Goal: Task Accomplishment & Management: Manage account settings

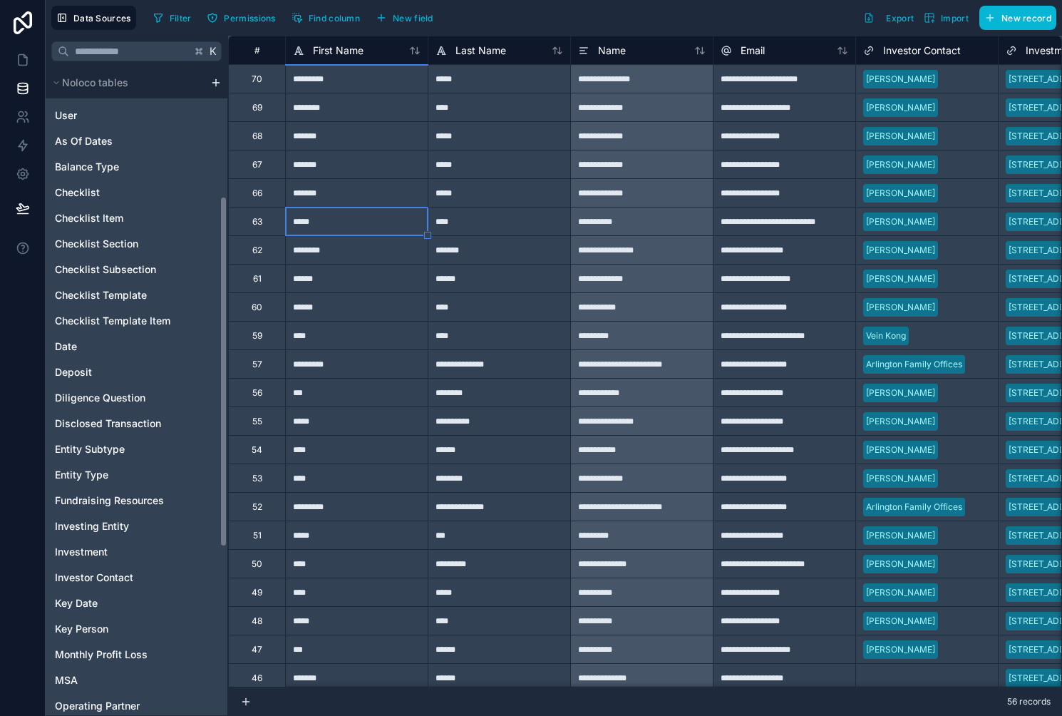
scroll to position [238, 0]
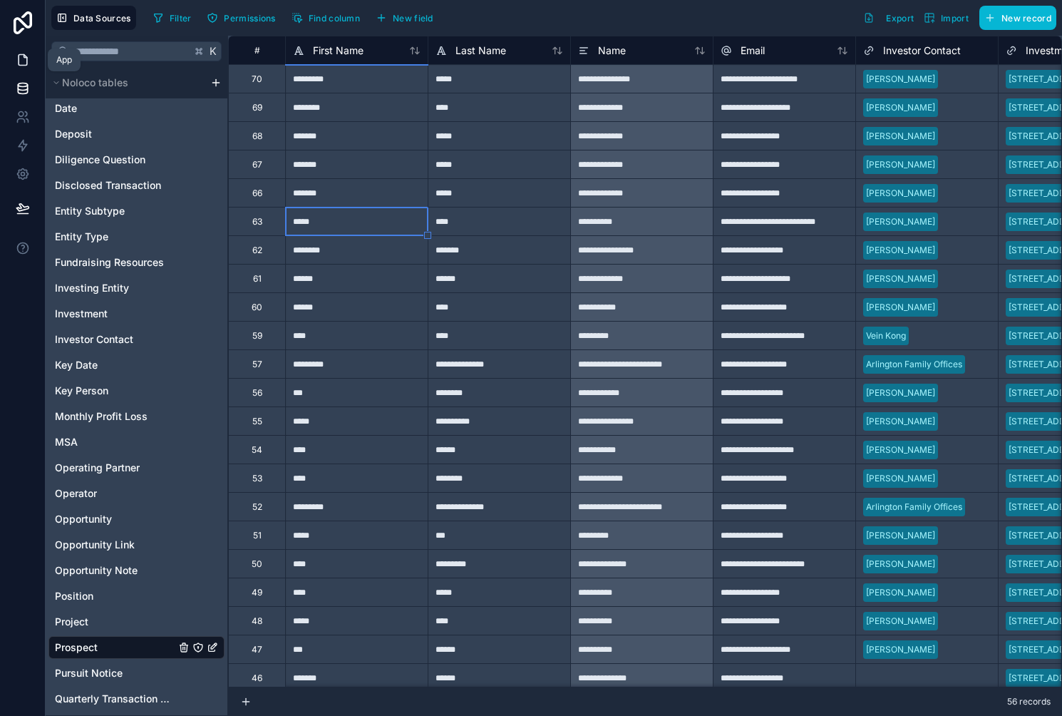
click at [18, 53] on icon at bounding box center [23, 60] width 14 height 14
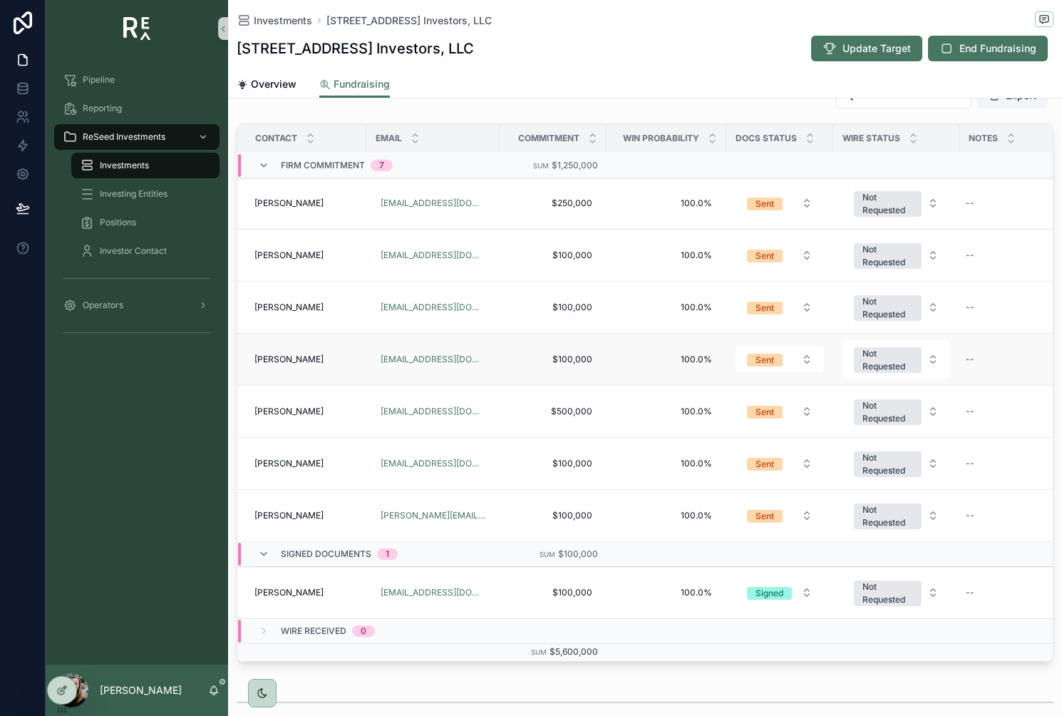
scroll to position [449, 0]
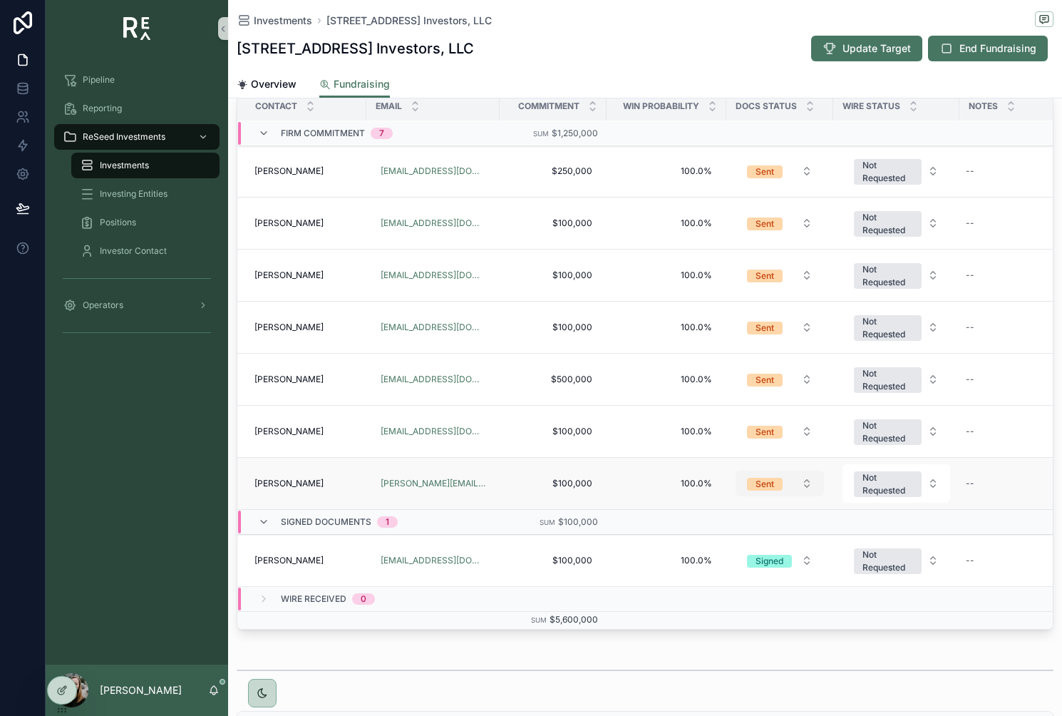
click at [778, 488] on span "Sent" at bounding box center [765, 484] width 36 height 13
click at [742, 625] on span "Signed" at bounding box center [722, 625] width 45 height 13
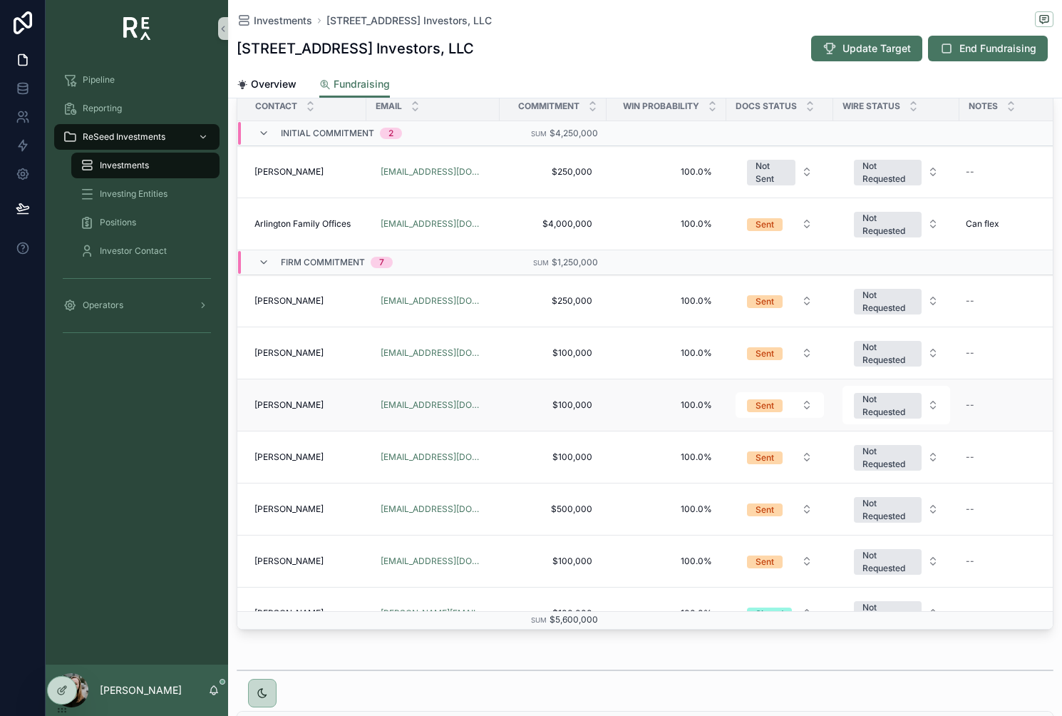
scroll to position [130, 0]
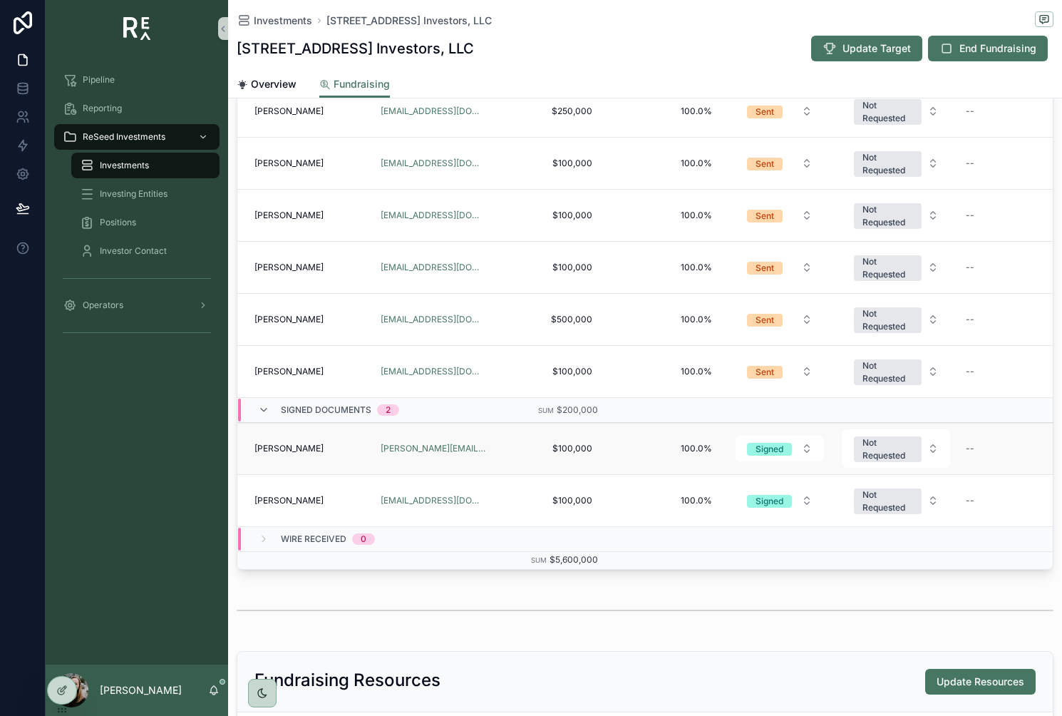
scroll to position [513, 0]
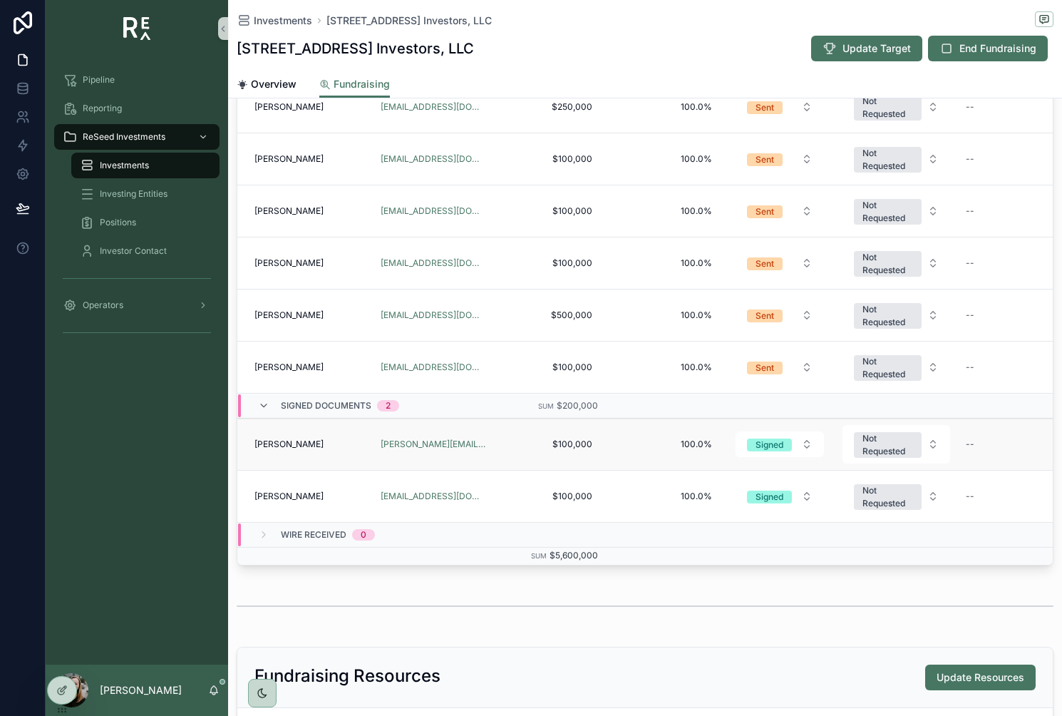
click at [299, 443] on span "[PERSON_NAME]" at bounding box center [289, 443] width 69 height 11
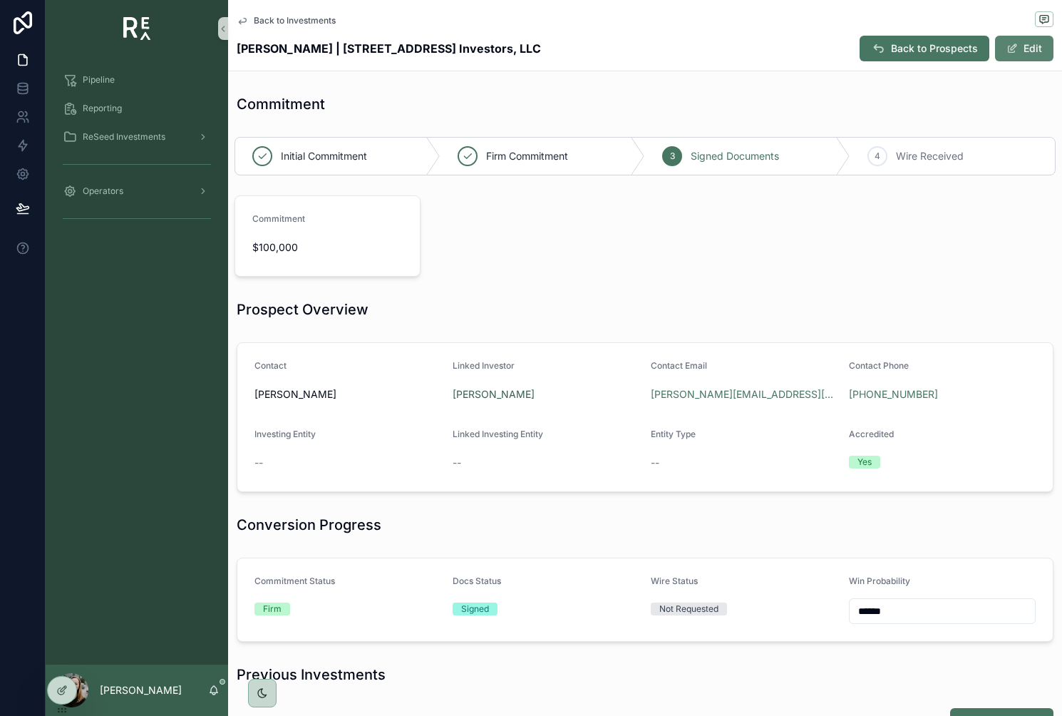
click at [1024, 54] on button "Edit" at bounding box center [1024, 49] width 58 height 26
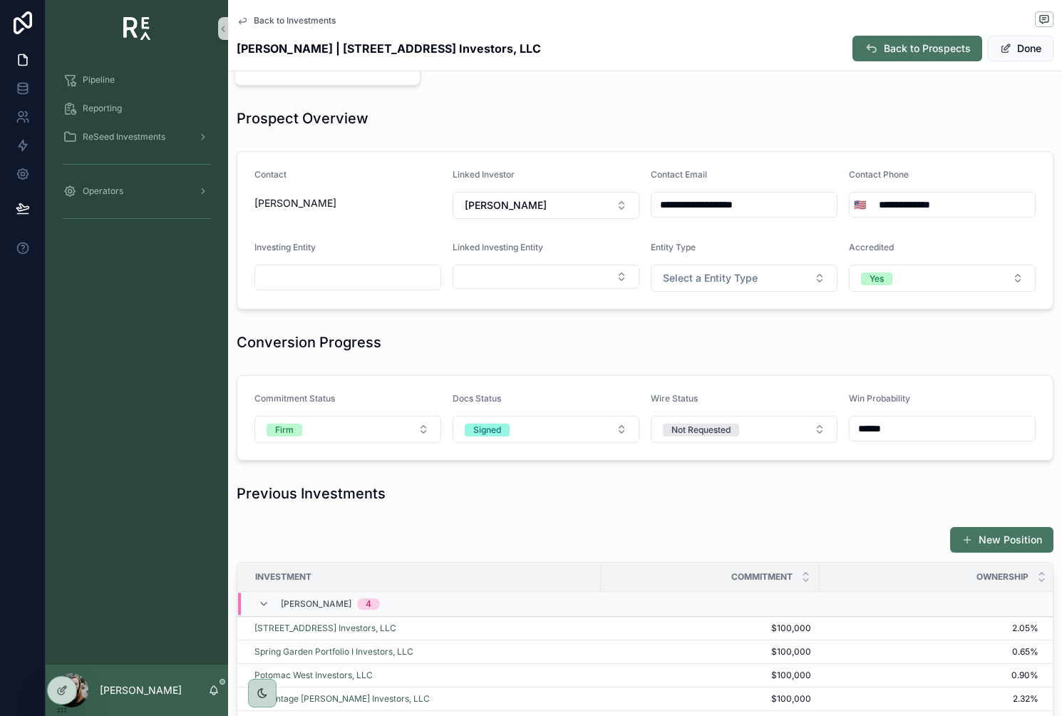
scroll to position [228, 0]
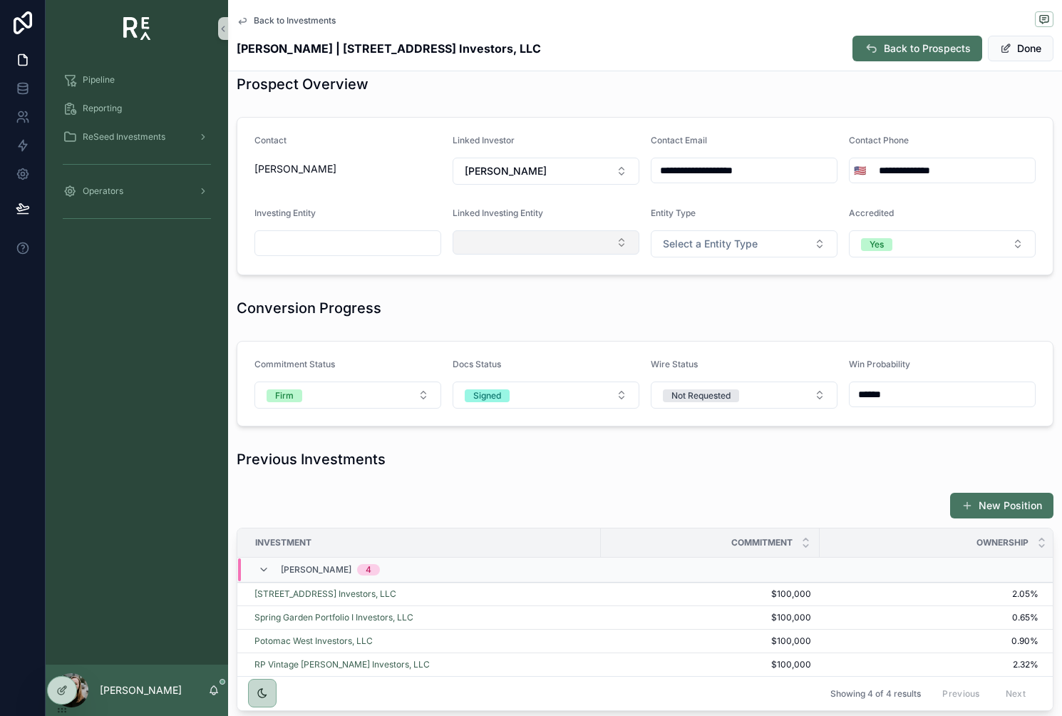
click at [493, 239] on button "Select Button" at bounding box center [546, 242] width 187 height 24
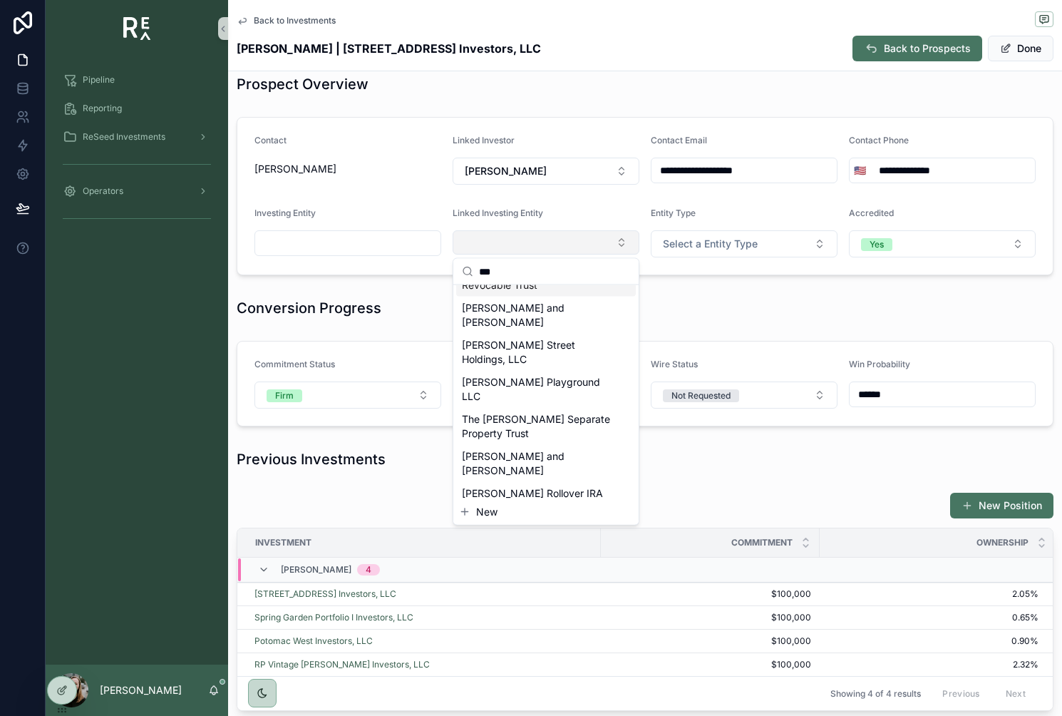
scroll to position [0, 0]
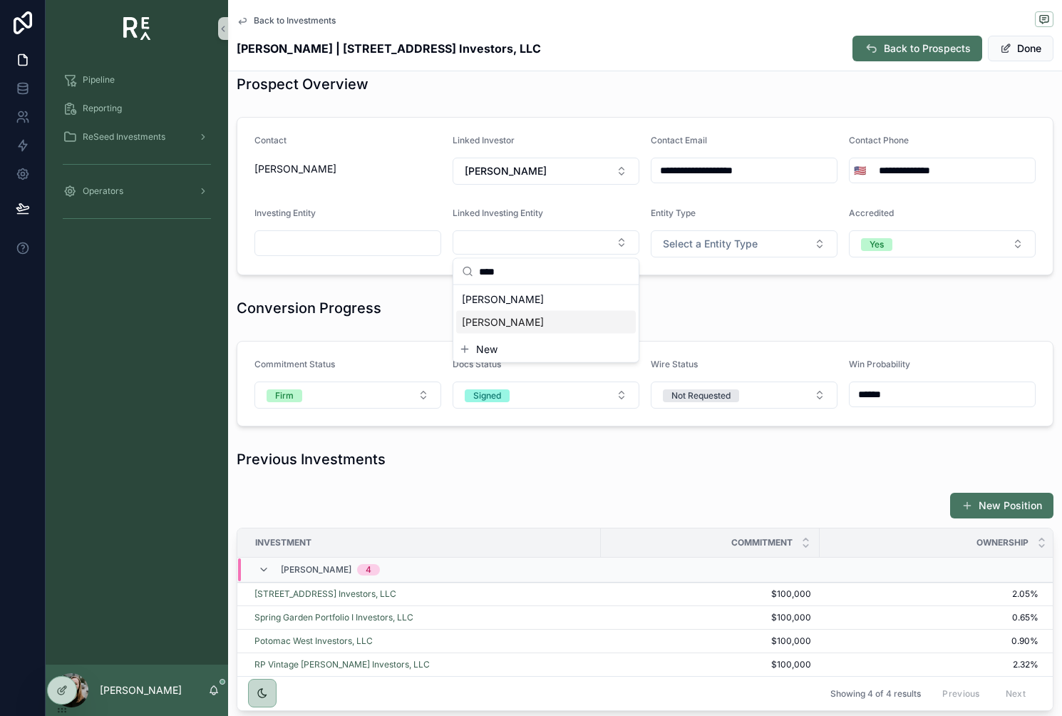
type input "****"
click at [490, 318] on span "[PERSON_NAME]" at bounding box center [503, 322] width 82 height 14
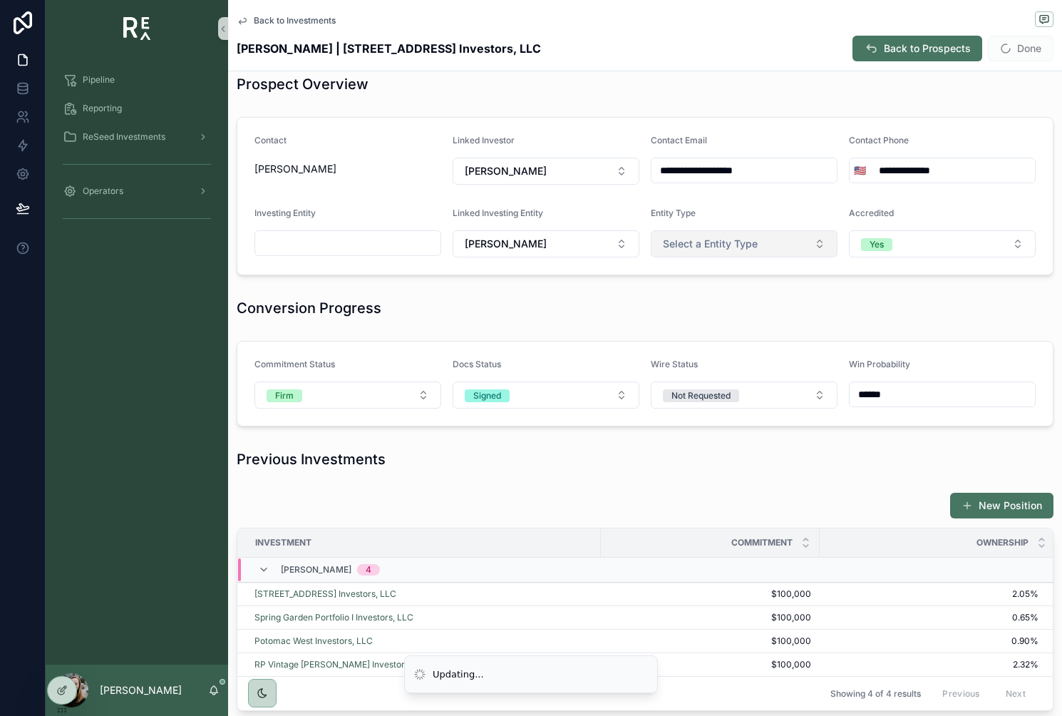
click at [692, 237] on span "Select a Entity Type" at bounding box center [710, 244] width 95 height 14
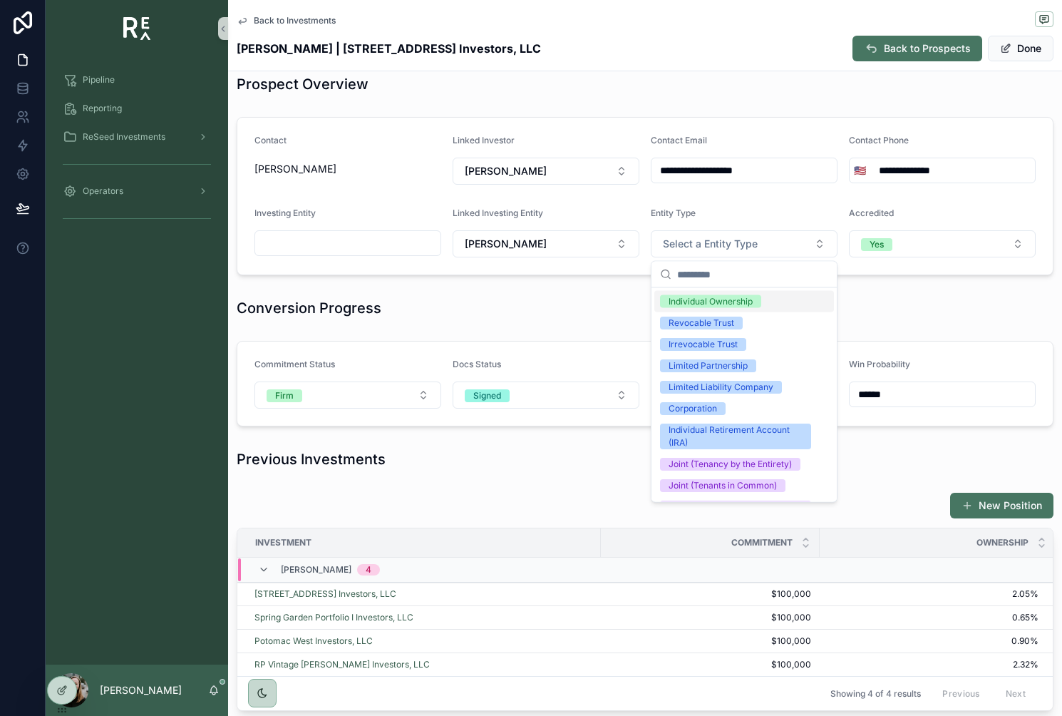
click at [700, 297] on div "Individual Ownership" at bounding box center [711, 301] width 84 height 13
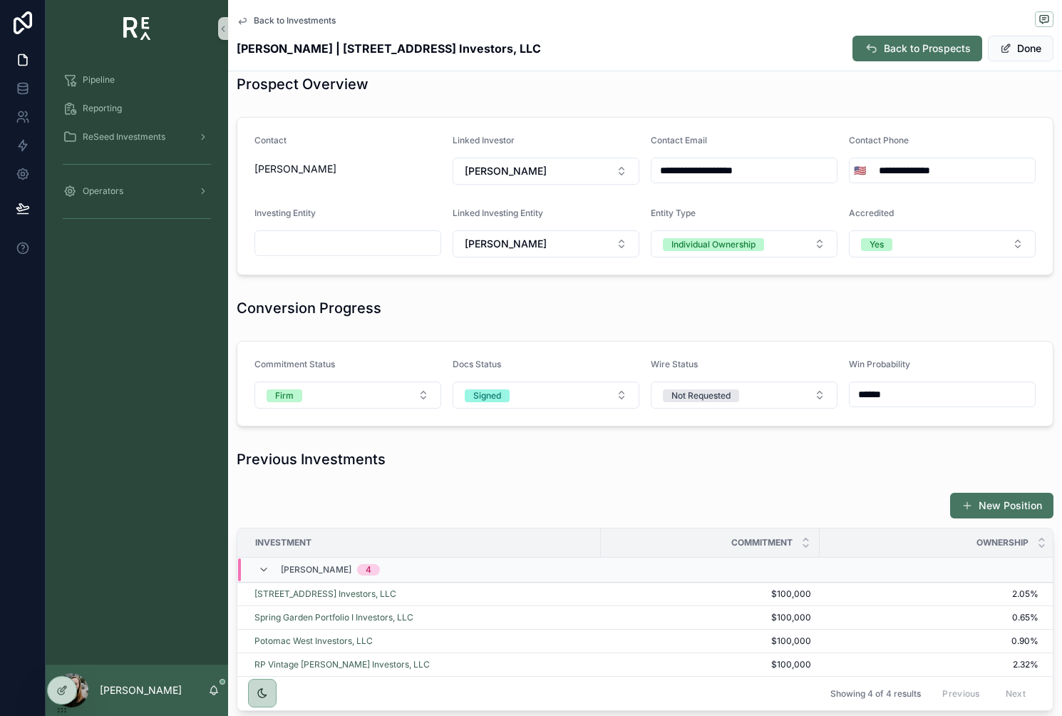
click at [382, 247] on input "scrollable content" at bounding box center [347, 243] width 185 height 20
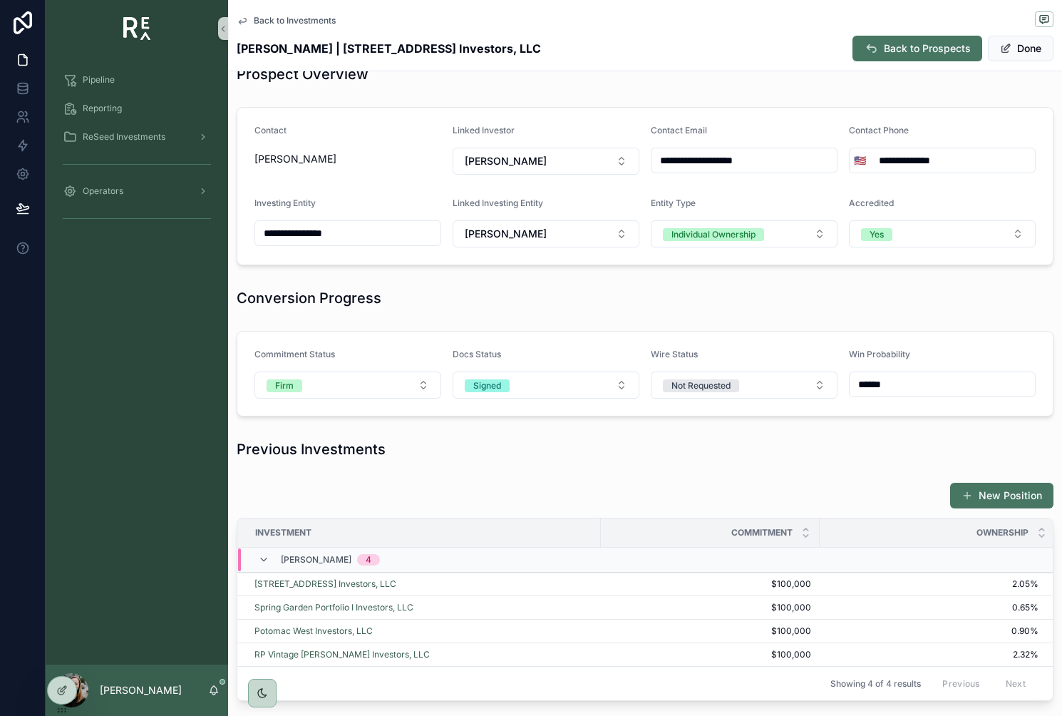
type input "**********"
click at [426, 293] on div "Conversion Progress" at bounding box center [645, 297] width 834 height 31
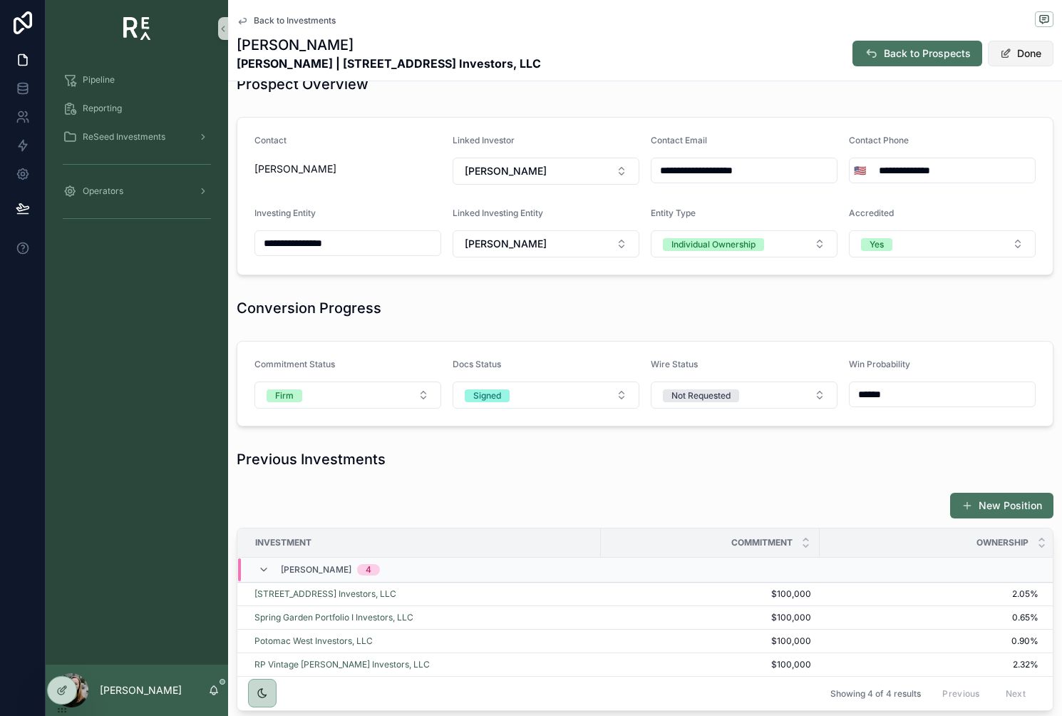
click at [1014, 62] on button "Done" at bounding box center [1021, 54] width 66 height 26
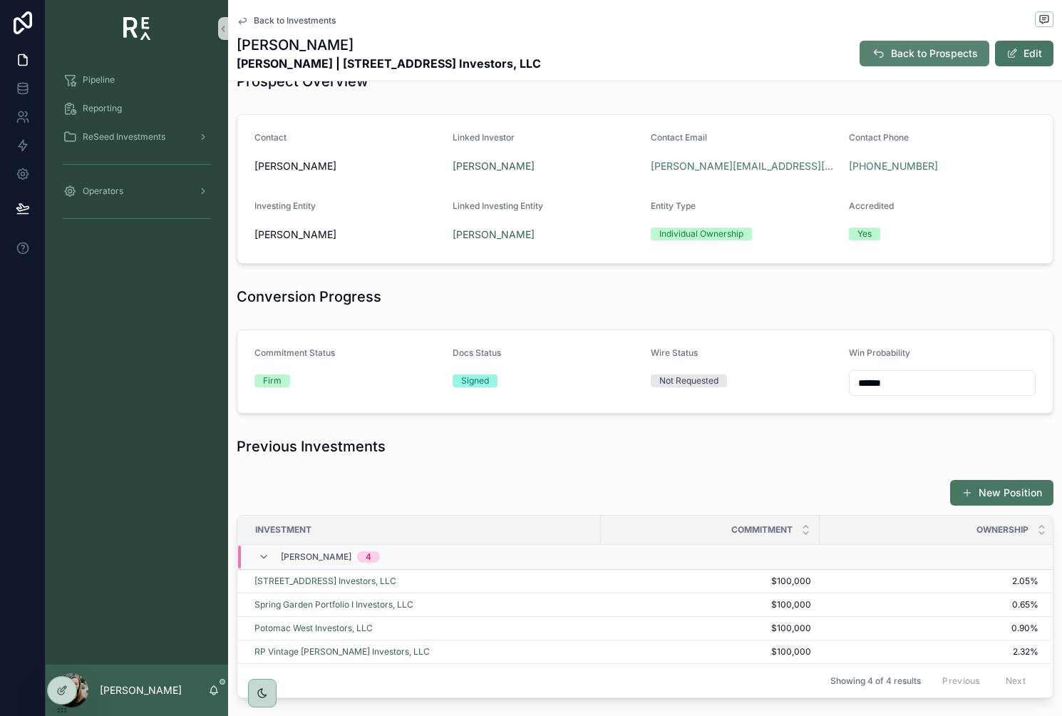
click at [970, 58] on span "Back to Prospects" at bounding box center [934, 53] width 87 height 14
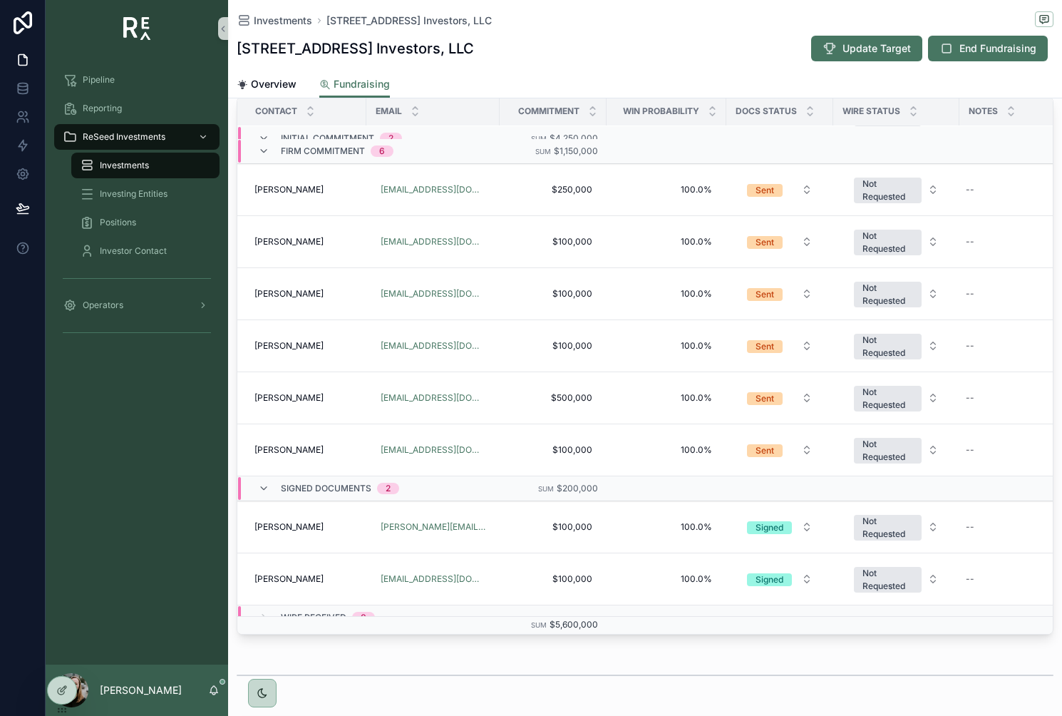
scroll to position [130, 0]
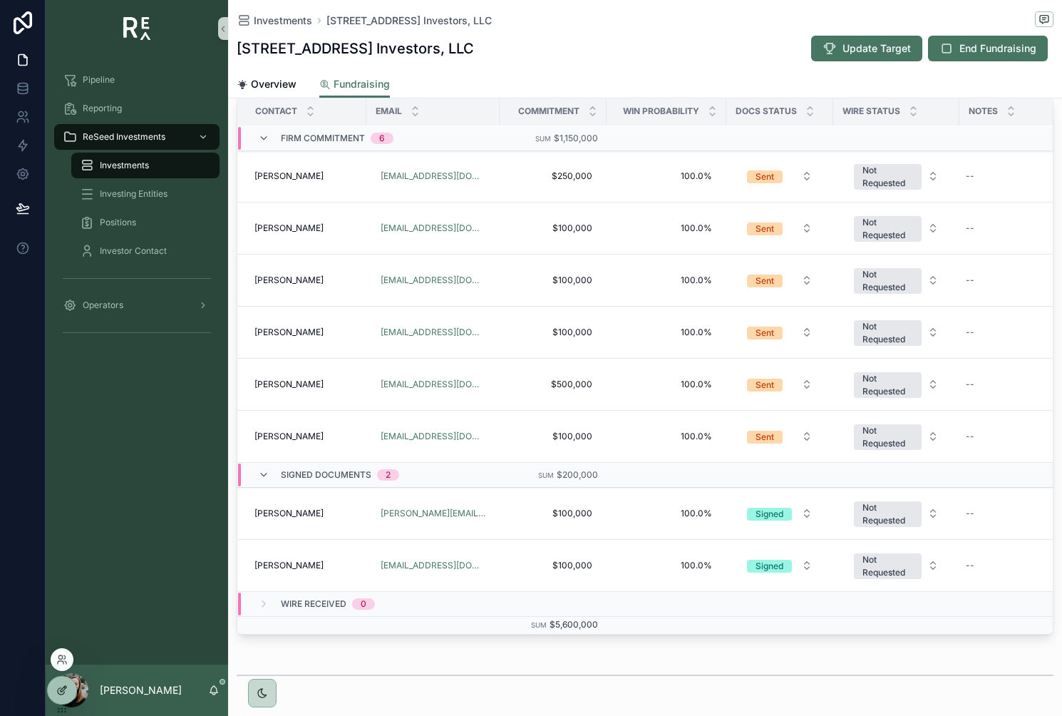
click at [61, 685] on icon at bounding box center [61, 689] width 11 height 11
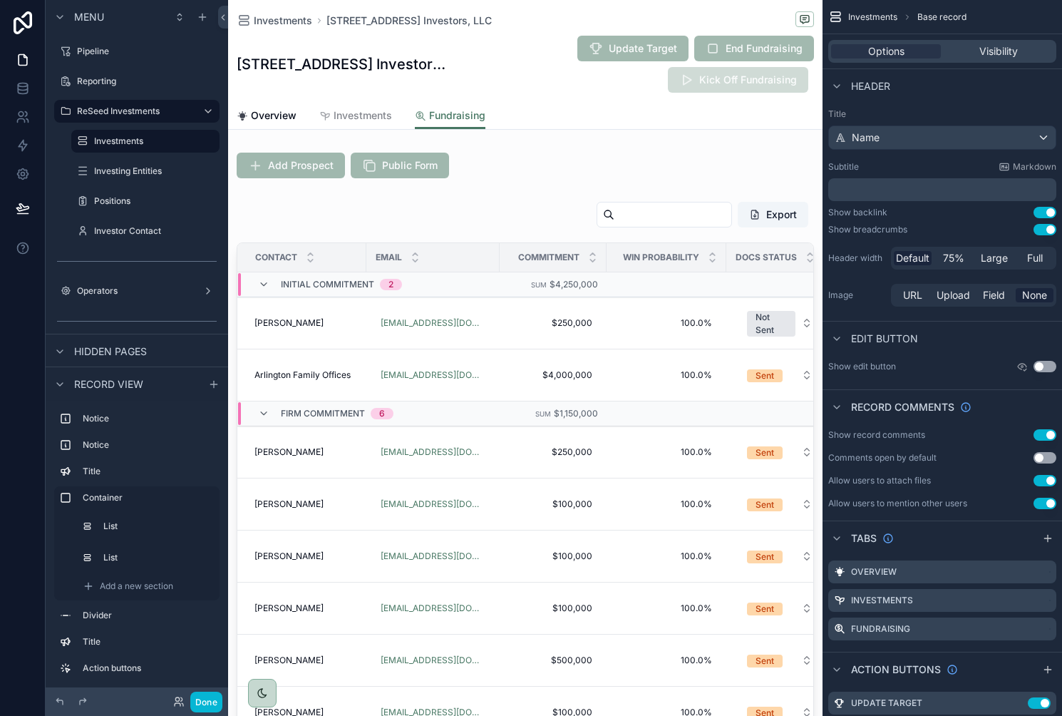
scroll to position [467, 0]
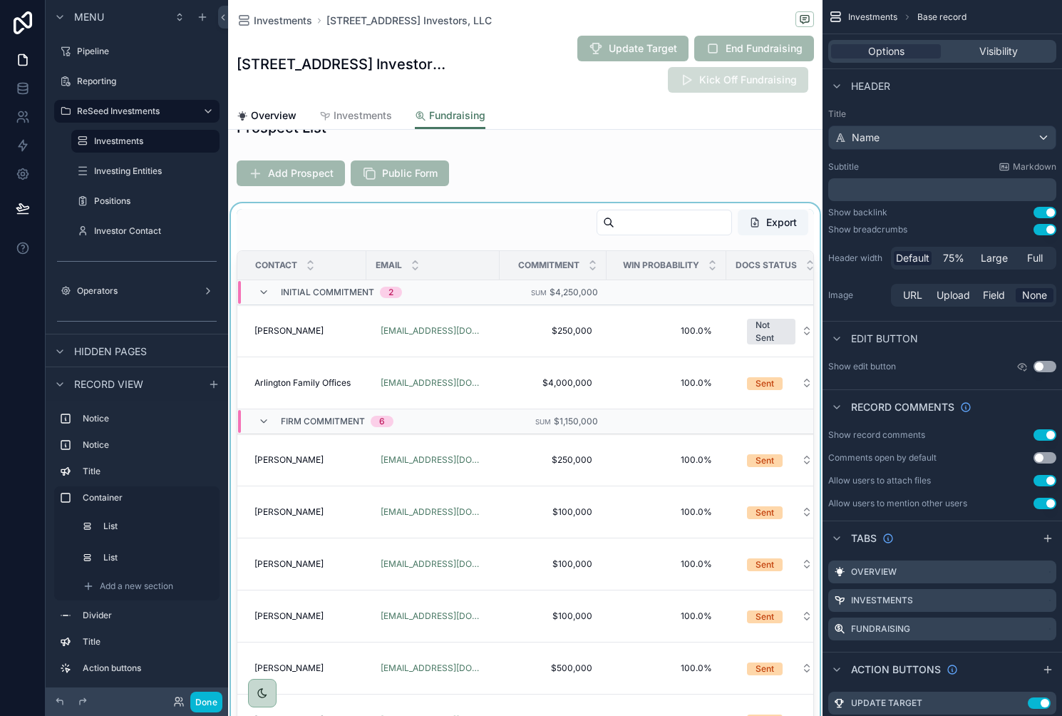
click at [458, 242] on div "scrollable content" at bounding box center [525, 498] width 595 height 591
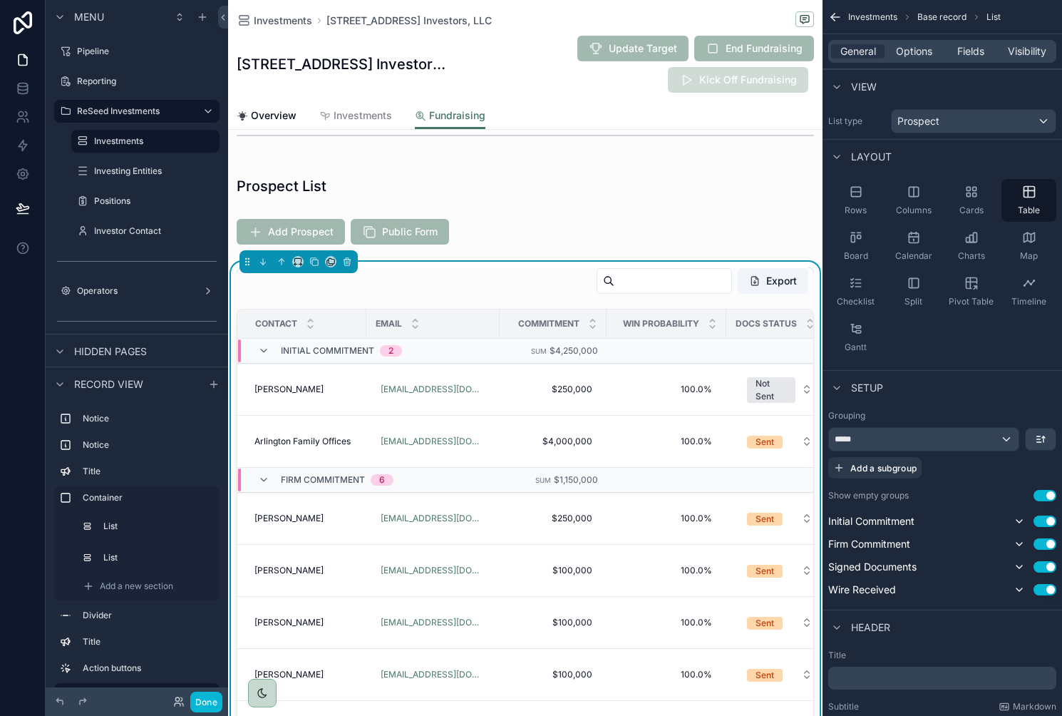
scroll to position [403, 0]
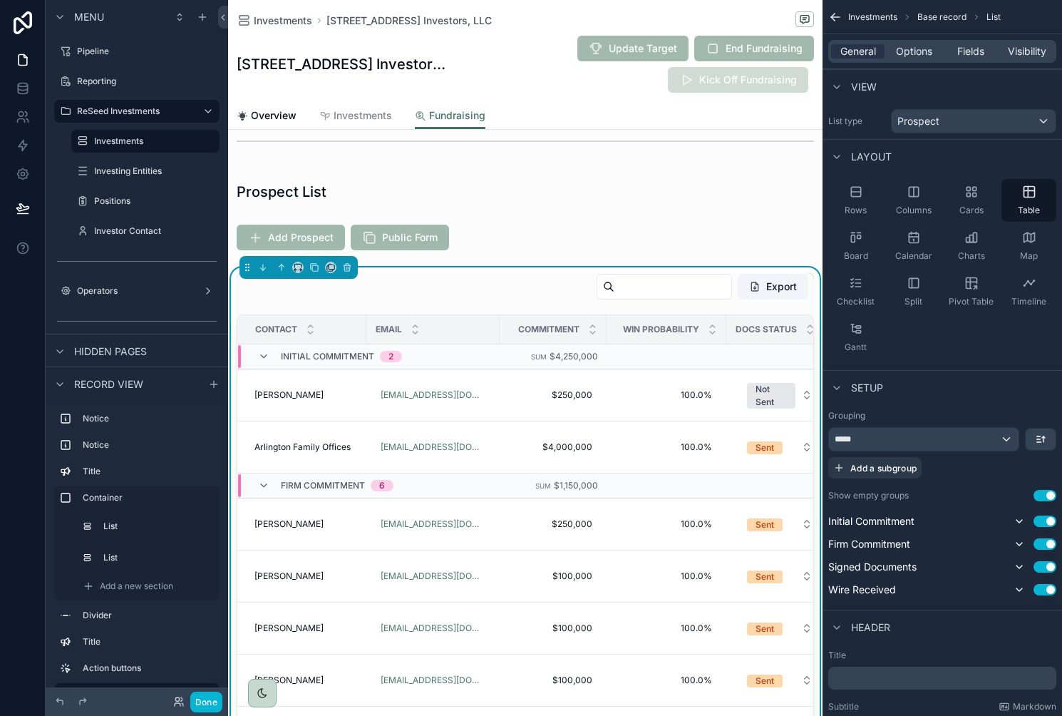
click at [462, 279] on div "Export" at bounding box center [525, 289] width 577 height 33
click at [975, 53] on span "Fields" at bounding box center [970, 51] width 27 height 14
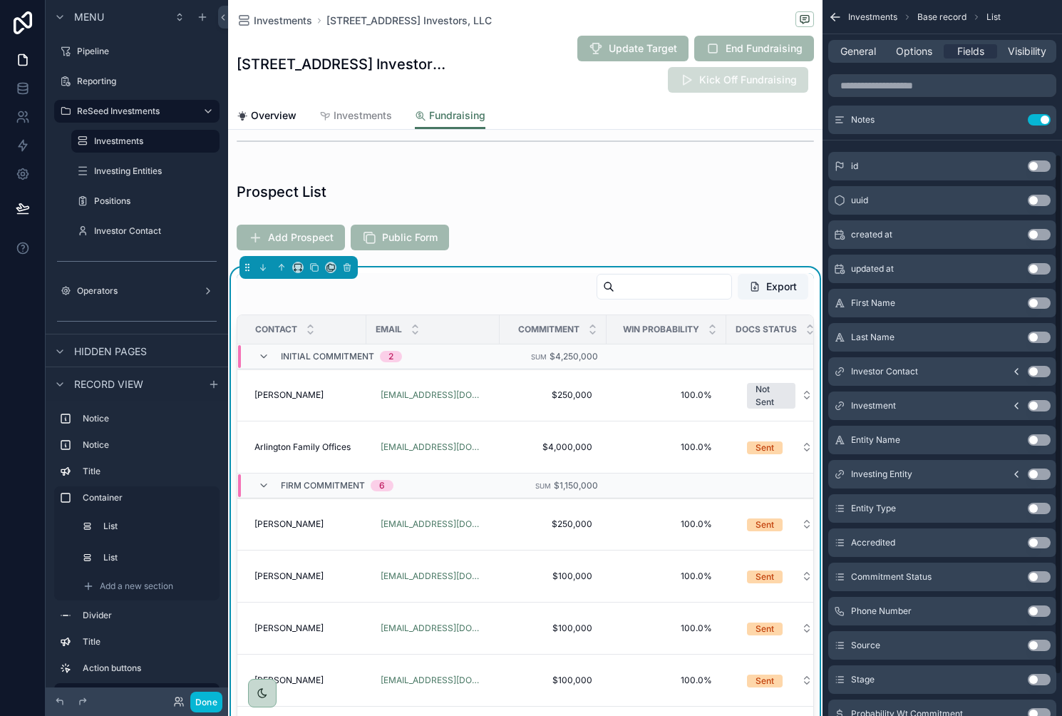
scroll to position [227, 0]
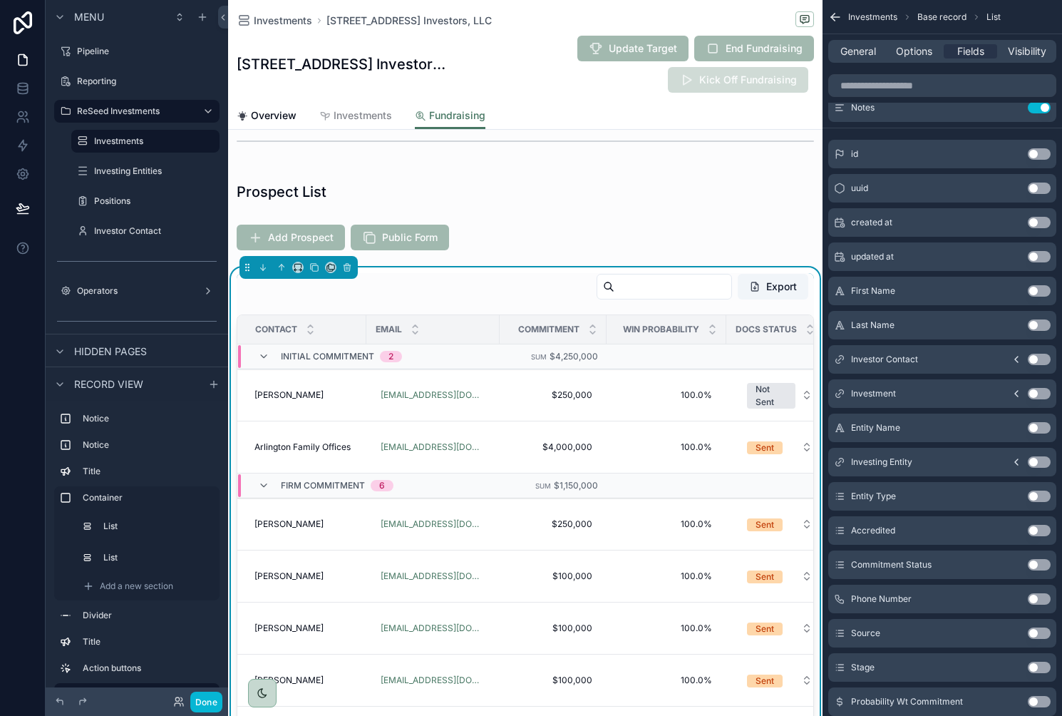
click at [1032, 428] on button "Use setting" at bounding box center [1039, 427] width 23 height 11
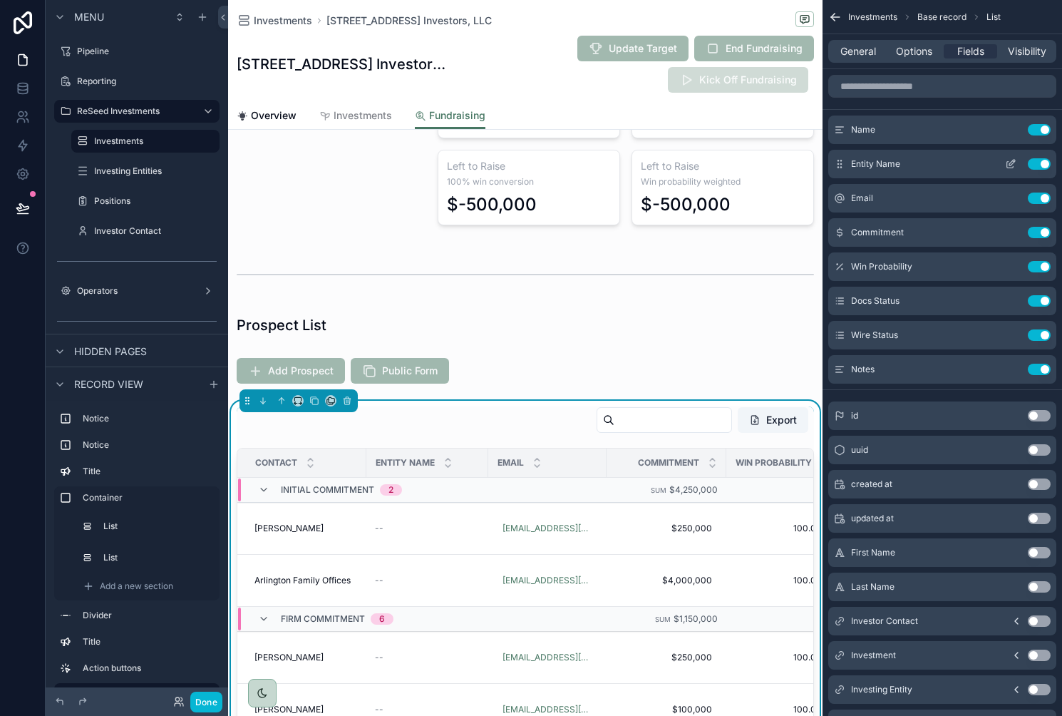
scroll to position [403, 0]
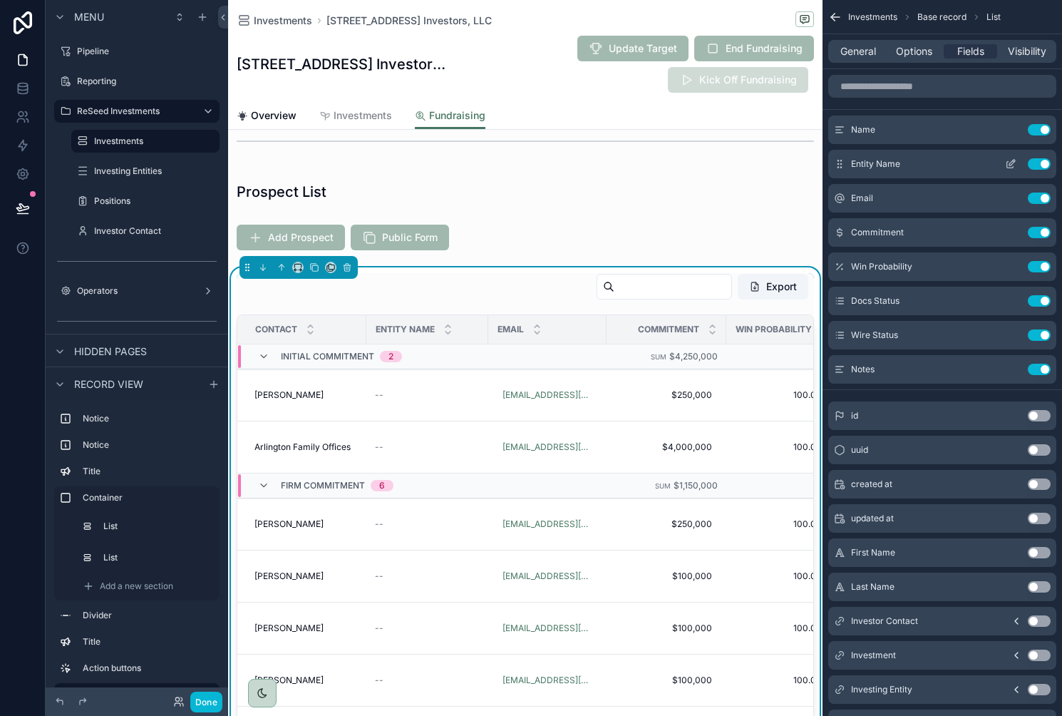
click at [1011, 165] on icon "scrollable content" at bounding box center [1012, 163] width 6 height 6
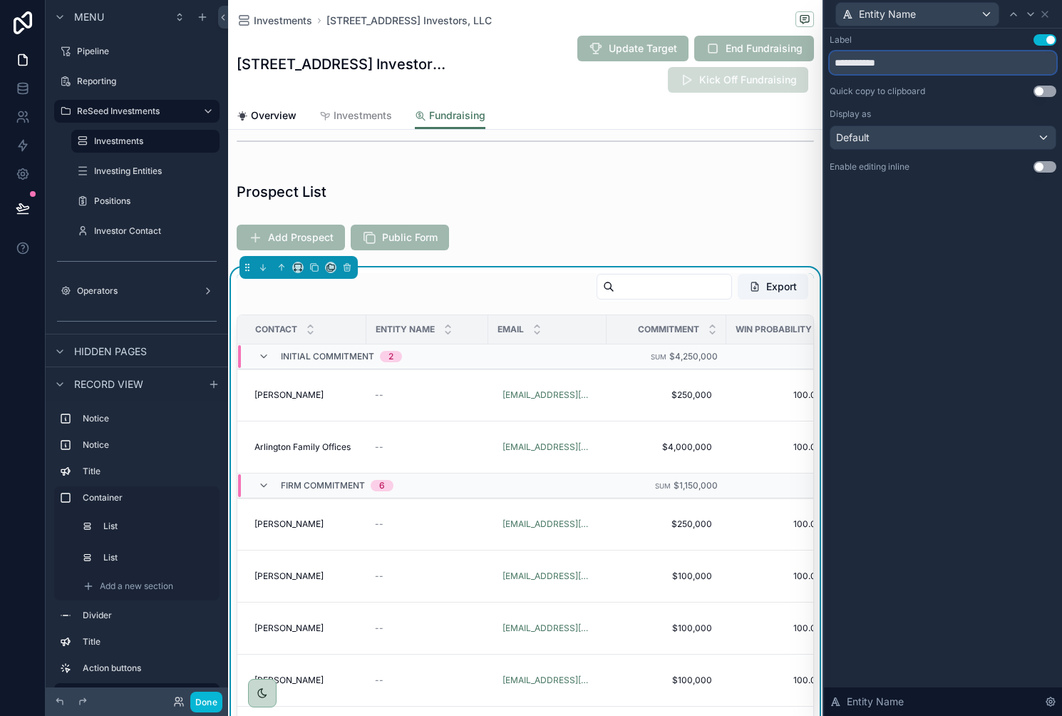
click at [916, 70] on input "**********" at bounding box center [943, 62] width 227 height 23
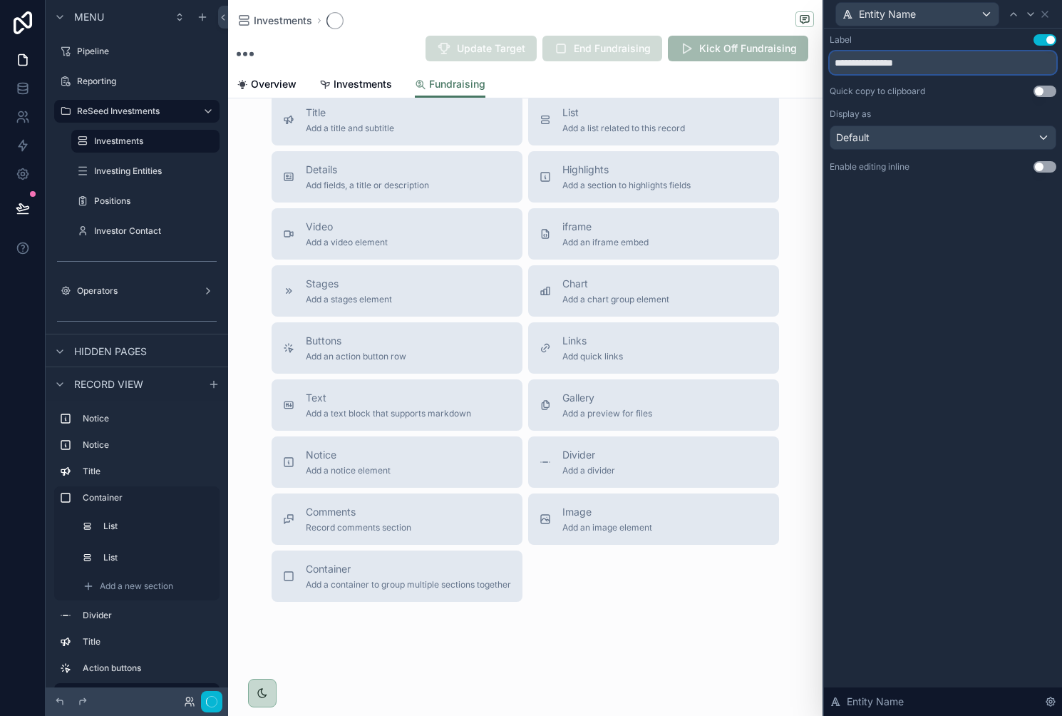
type input "**********"
click at [860, 325] on div "**********" at bounding box center [943, 372] width 238 height 687
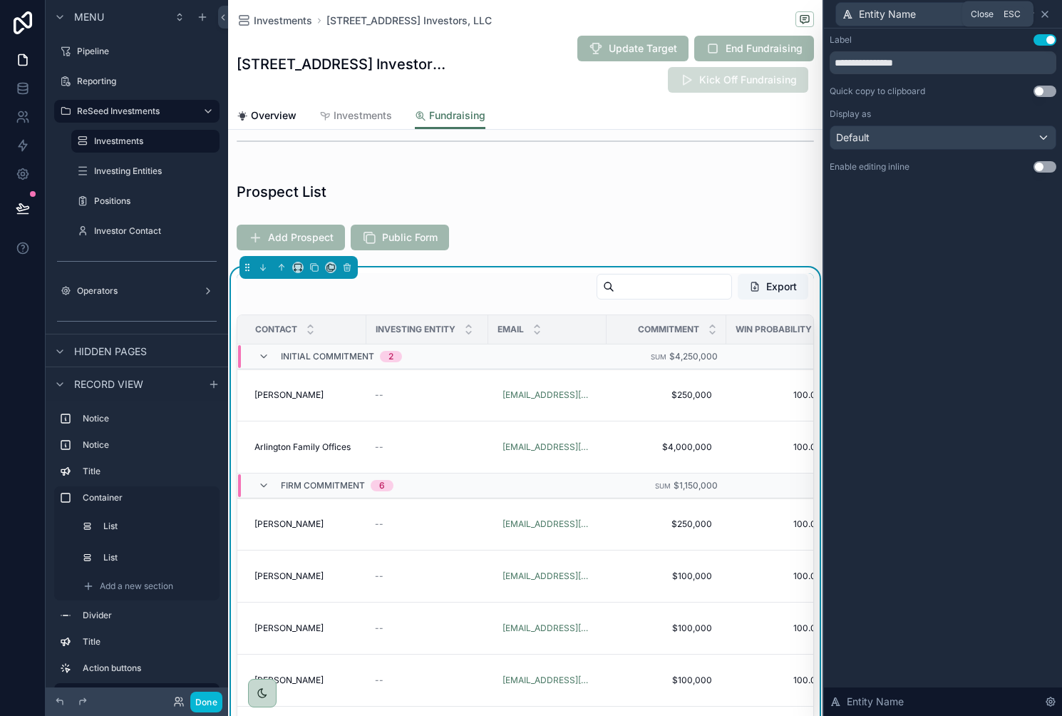
click at [1046, 18] on icon at bounding box center [1044, 14] width 11 height 11
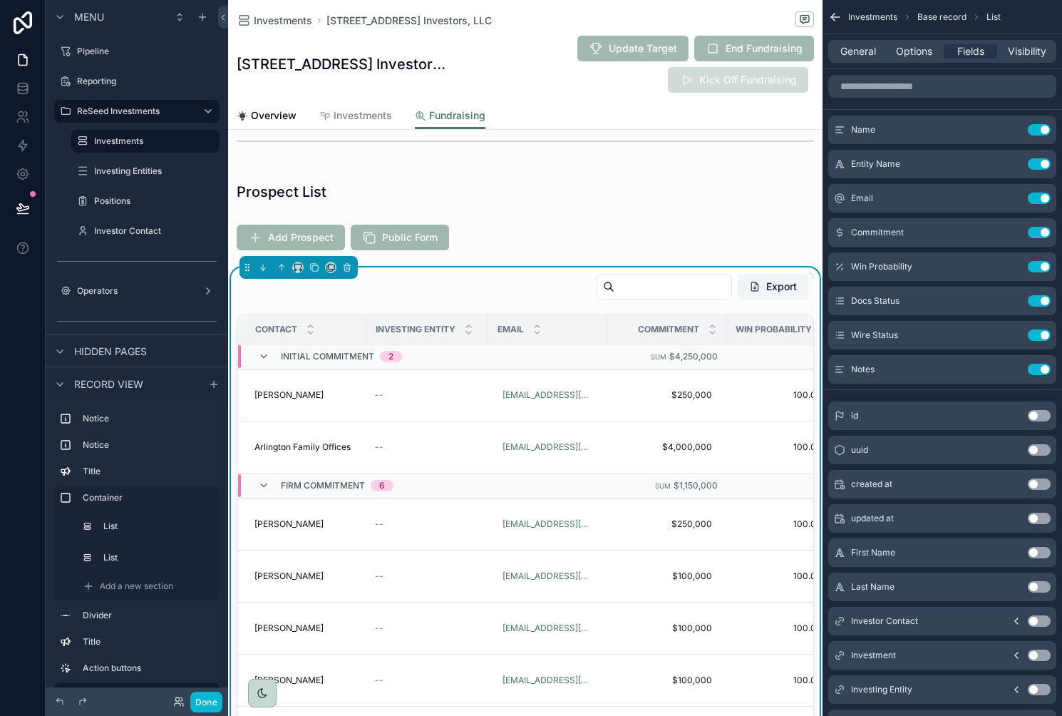
click at [837, 21] on icon "scrollable content" at bounding box center [835, 17] width 14 height 14
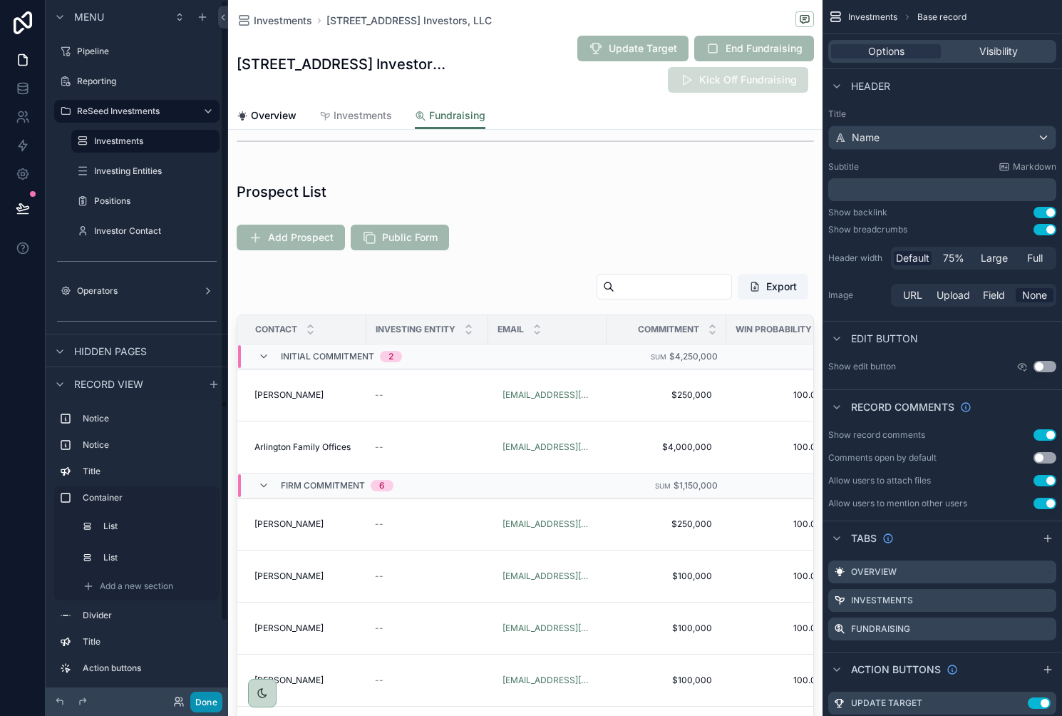
click at [197, 700] on button "Done" at bounding box center [206, 702] width 32 height 21
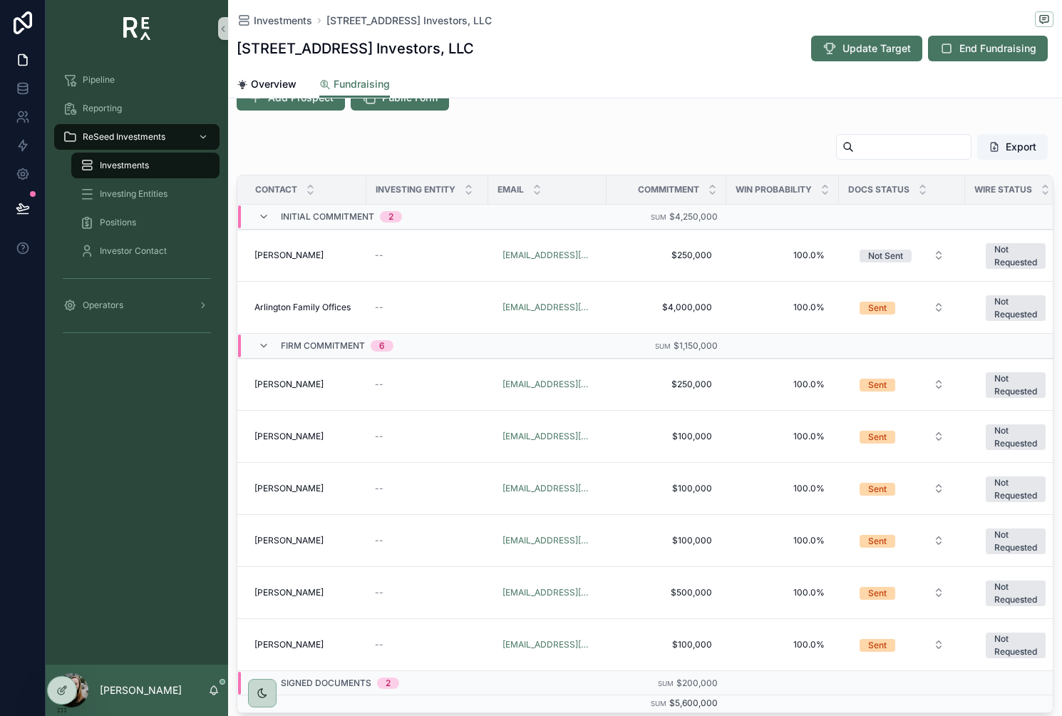
scroll to position [356, 0]
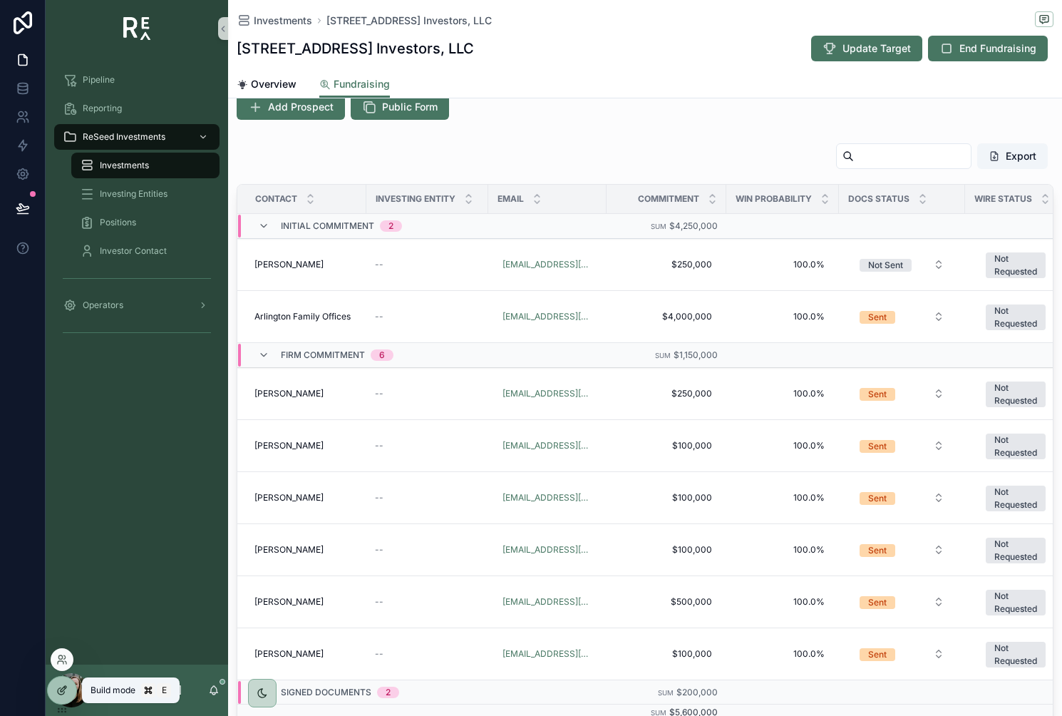
click at [64, 692] on icon at bounding box center [61, 689] width 11 height 11
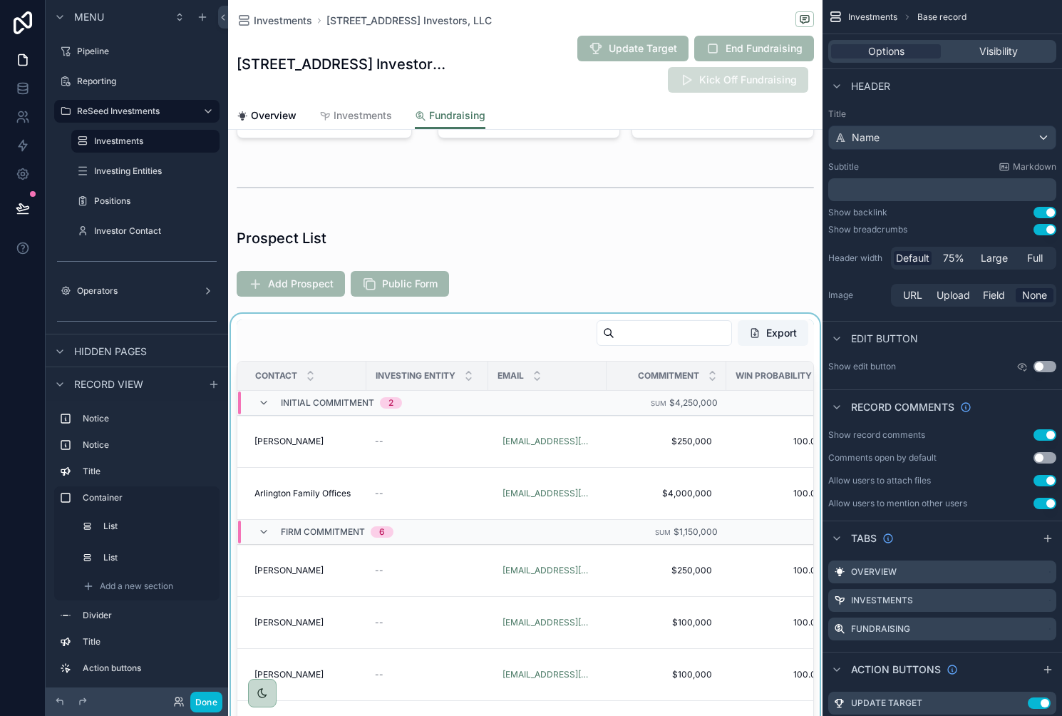
click at [534, 341] on div "scrollable content" at bounding box center [525, 609] width 595 height 591
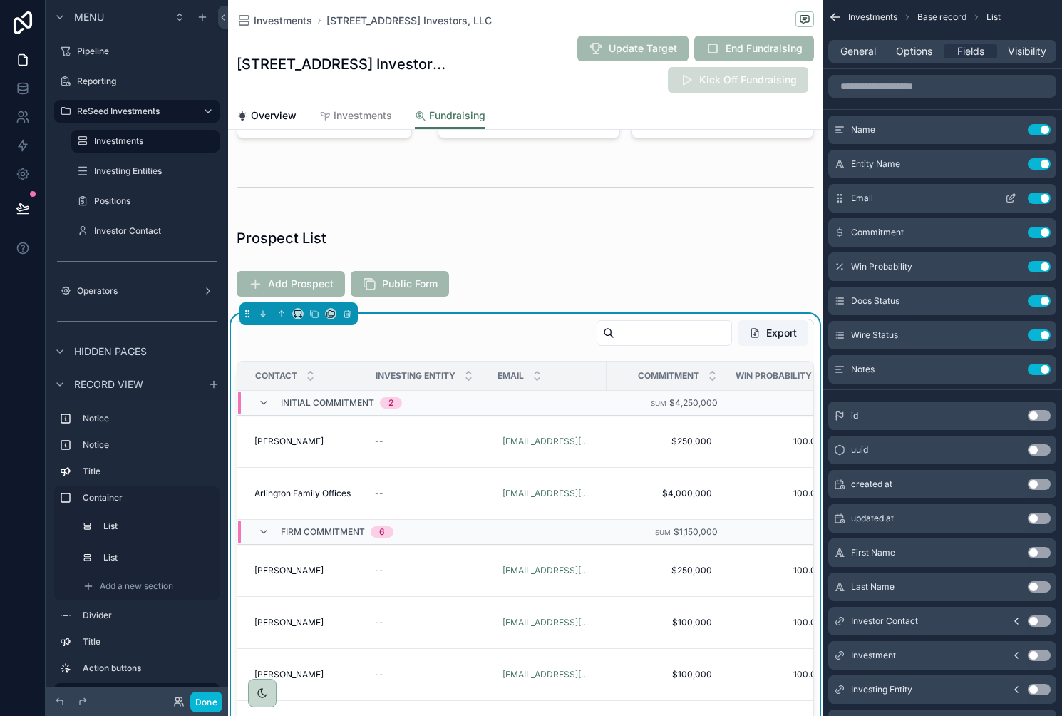
click at [1037, 200] on button "Use setting" at bounding box center [1039, 197] width 23 height 11
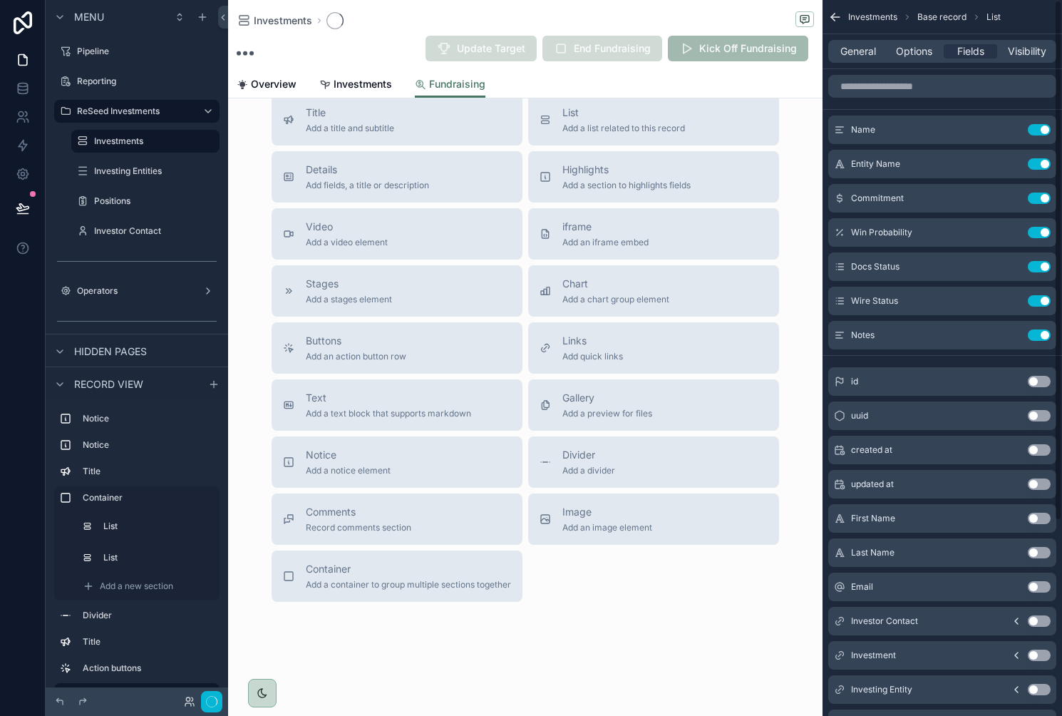
scroll to position [269, 0]
click at [210, 705] on button "Done" at bounding box center [206, 702] width 32 height 21
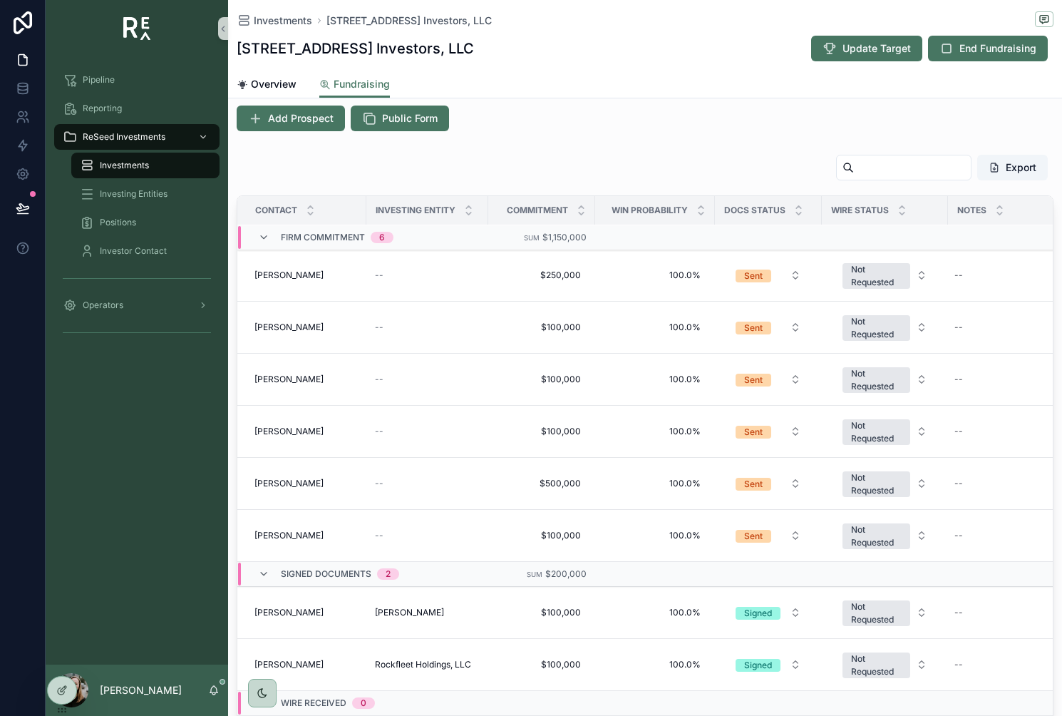
scroll to position [334, 0]
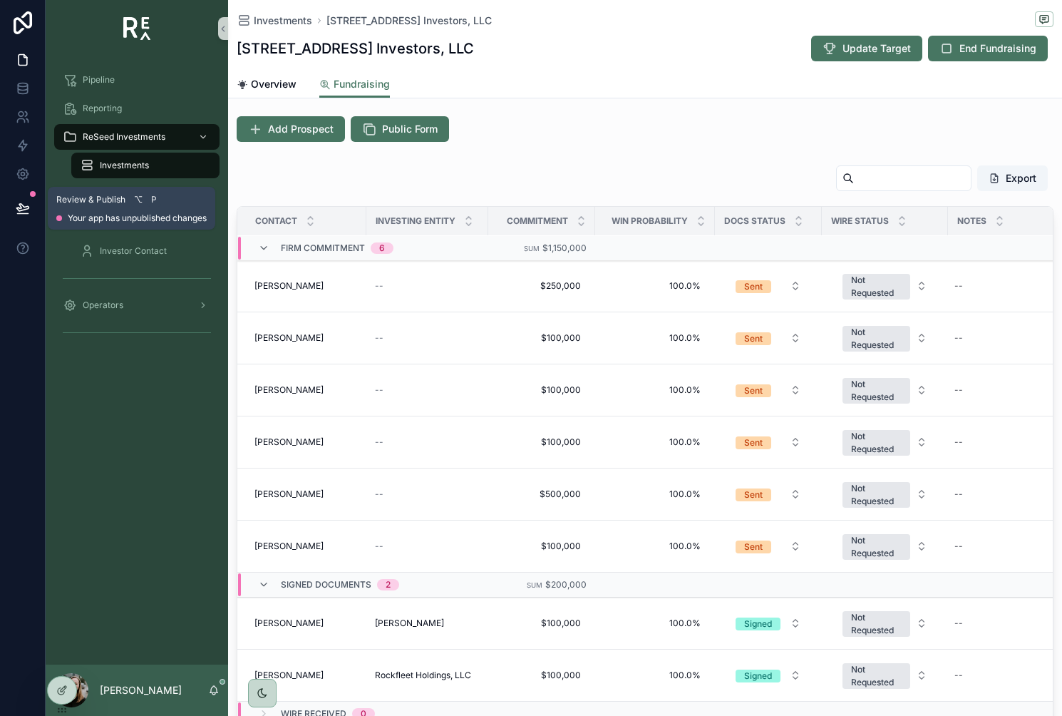
click at [27, 218] on button at bounding box center [22, 208] width 31 height 40
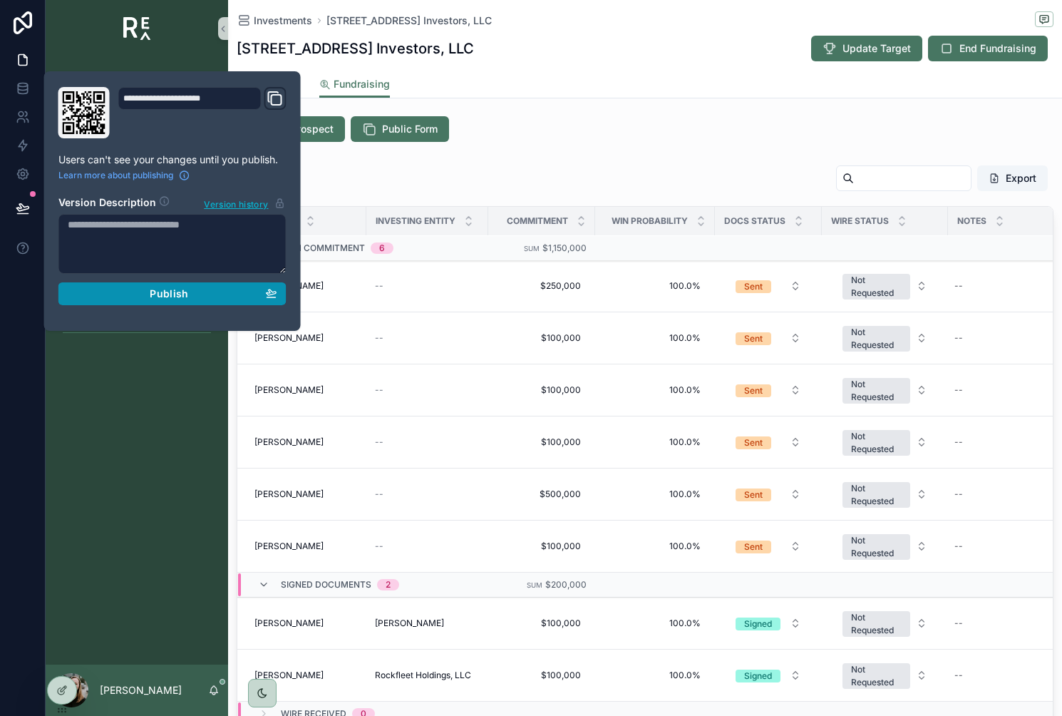
click at [117, 286] on button "Publish" at bounding box center [172, 293] width 228 height 23
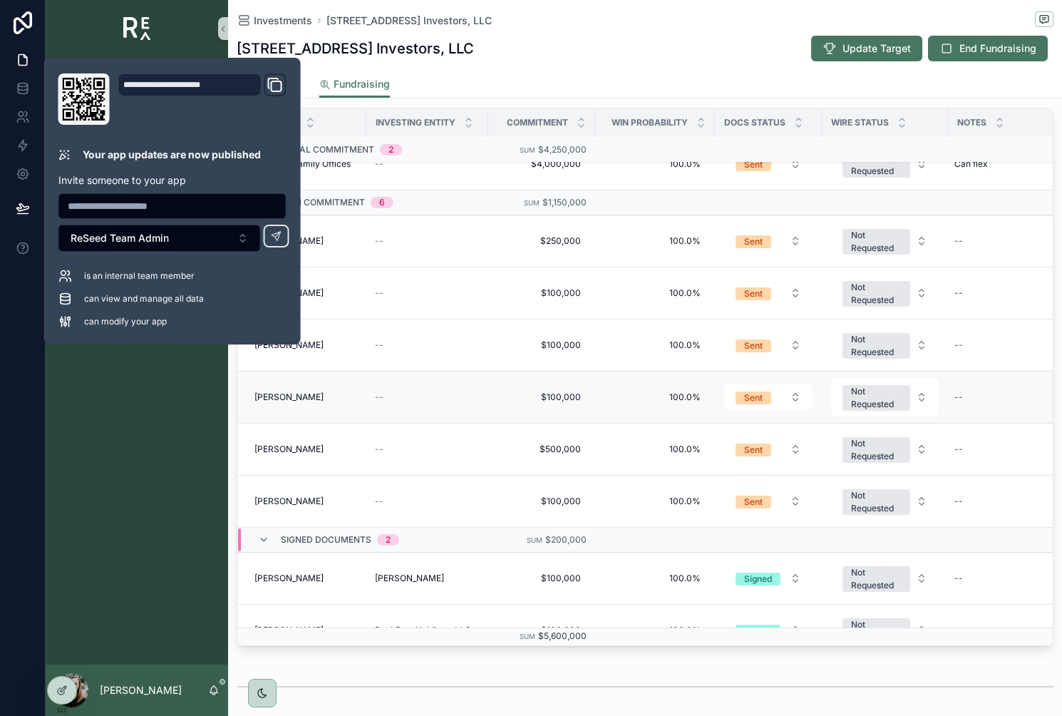
scroll to position [130, 0]
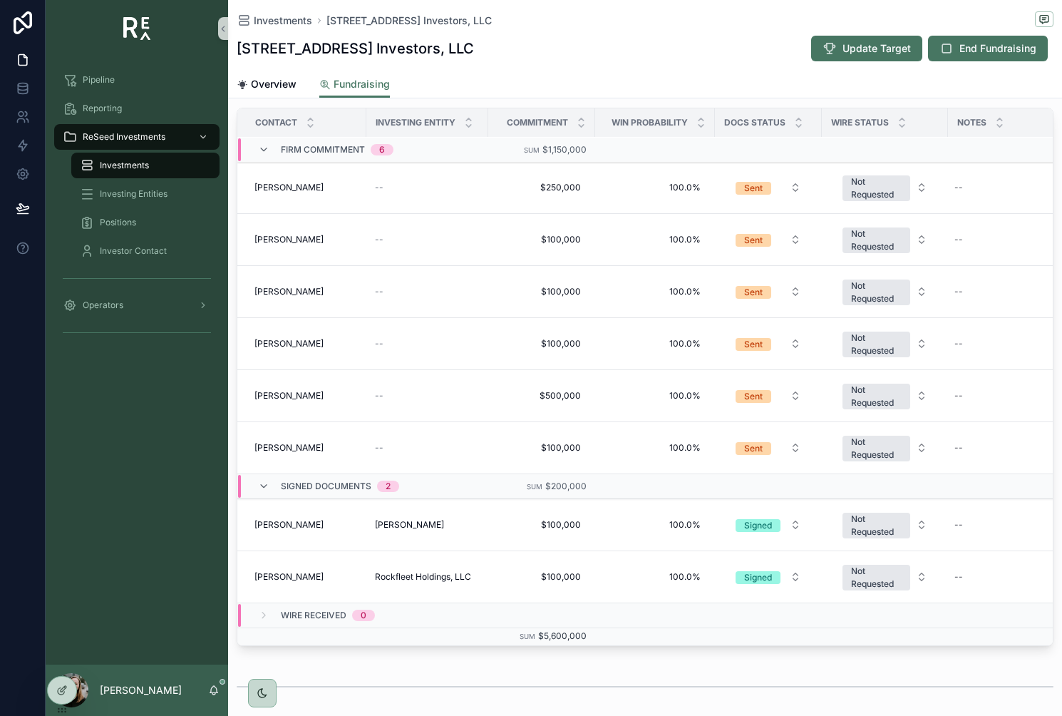
click at [396, 391] on div "--" at bounding box center [427, 395] width 105 height 11
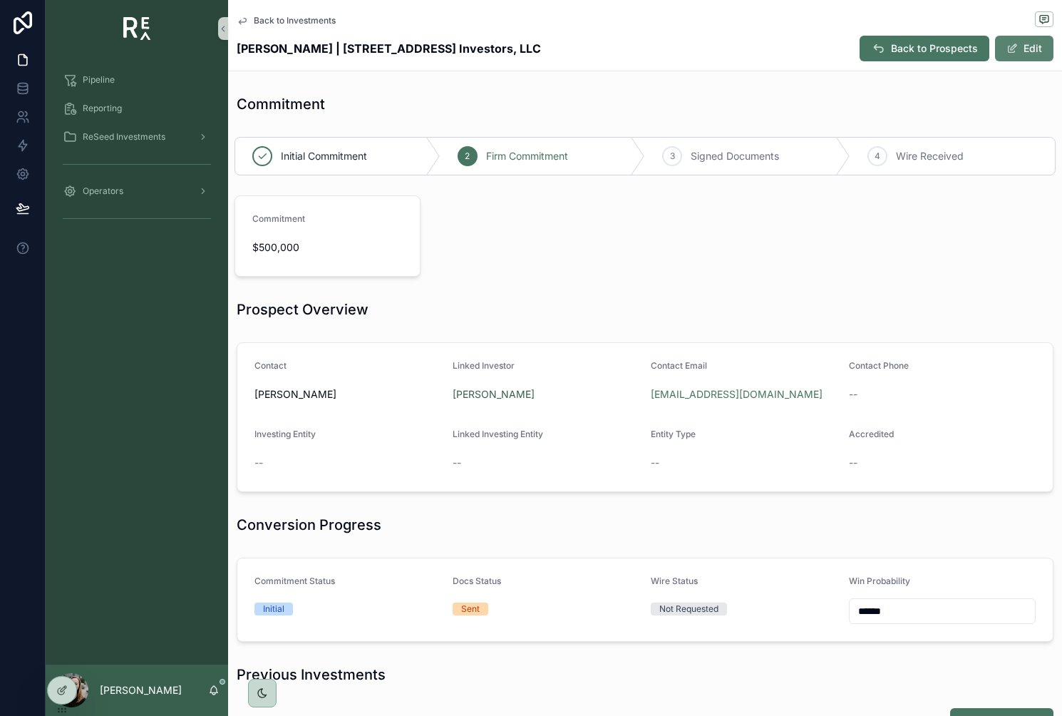
click at [1029, 48] on button "Edit" at bounding box center [1024, 49] width 58 height 26
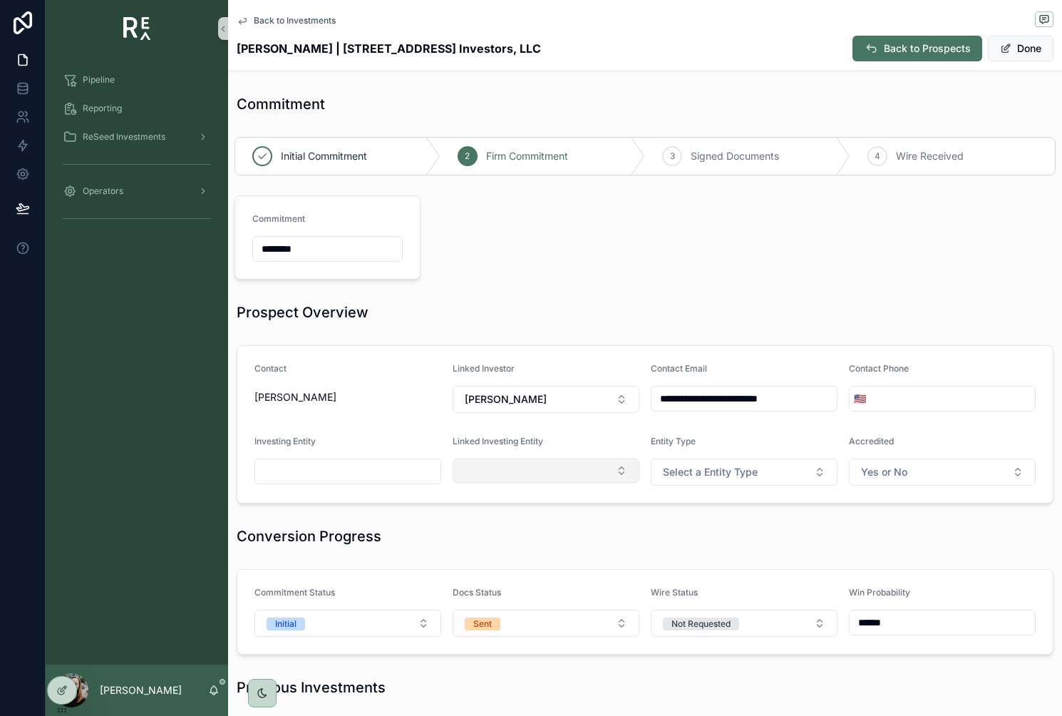
click at [577, 476] on button "Select Button" at bounding box center [546, 470] width 187 height 24
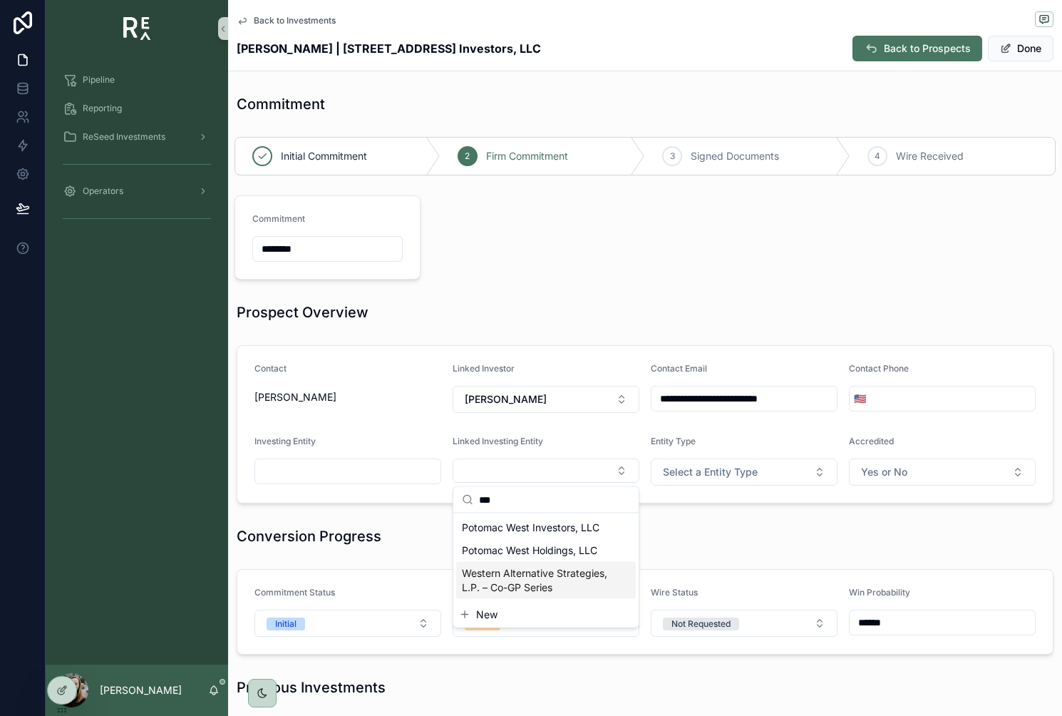
type input "***"
click at [520, 572] on span "Western Alternative Strategies, L.P. – Co-GP Series" at bounding box center [537, 580] width 151 height 29
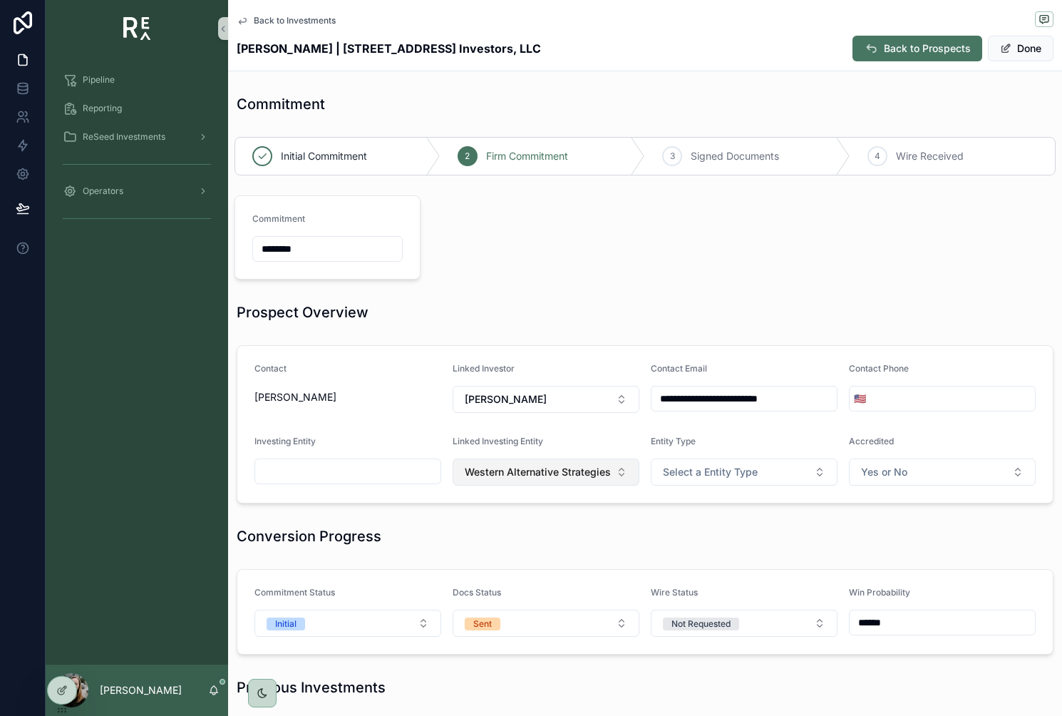
click at [483, 476] on span "Western Alternative Strategies, L.P. – Co-GP Series" at bounding box center [537, 472] width 145 height 14
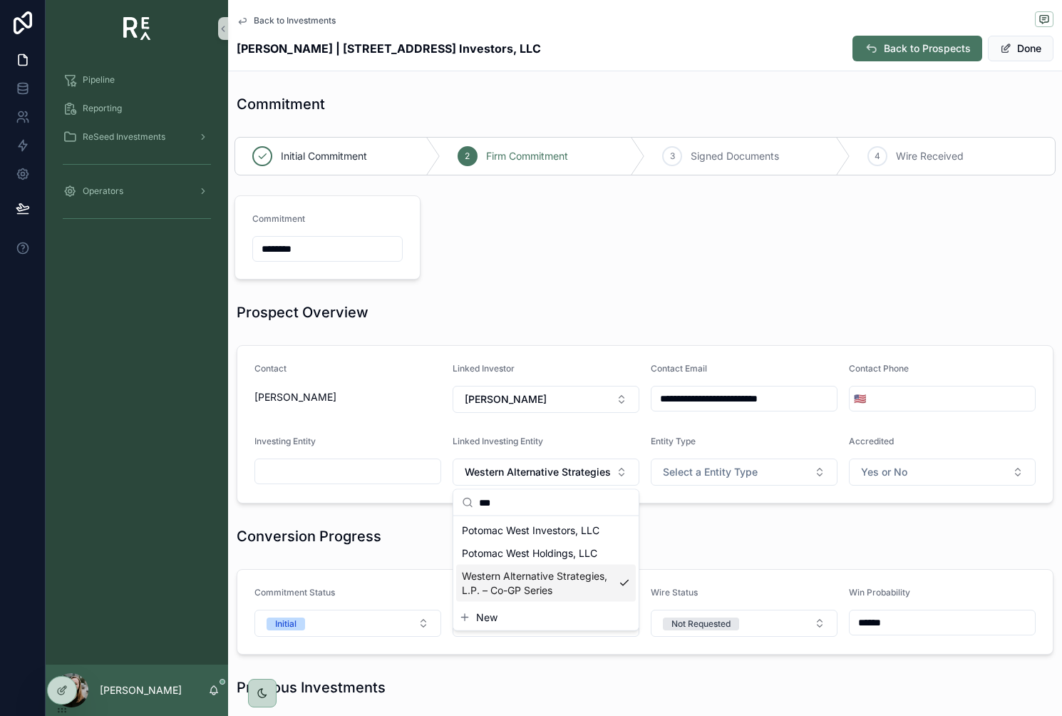
type input "***"
click at [386, 520] on div "**********" at bounding box center [645, 563] width 834 height 950
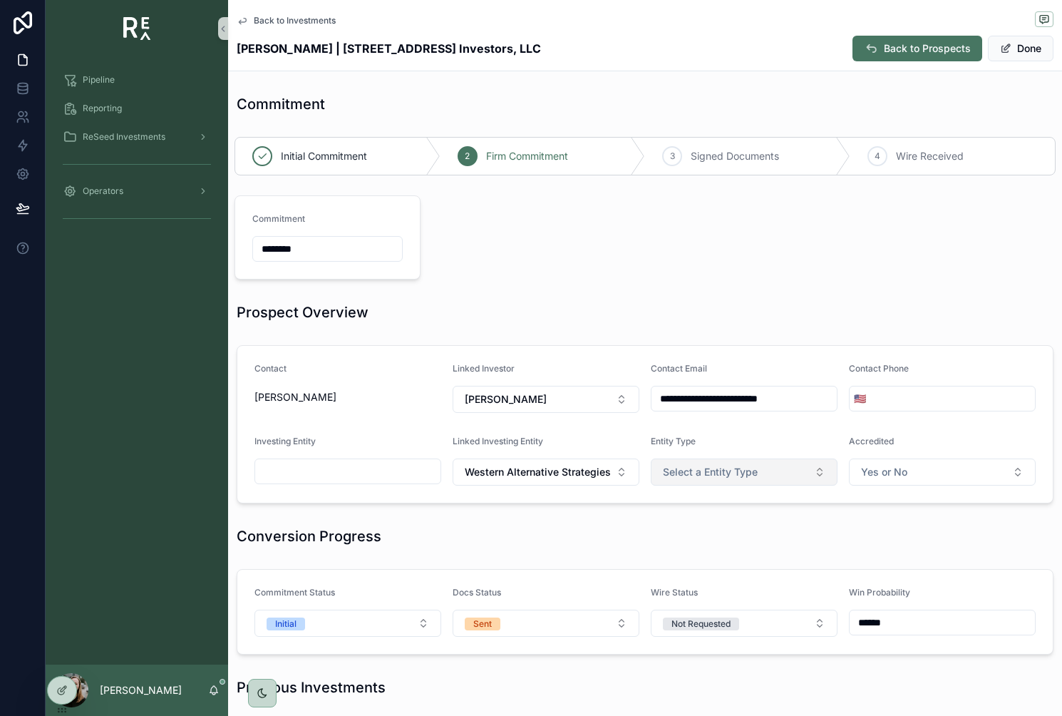
click at [692, 473] on span "Select a Entity Type" at bounding box center [710, 472] width 95 height 14
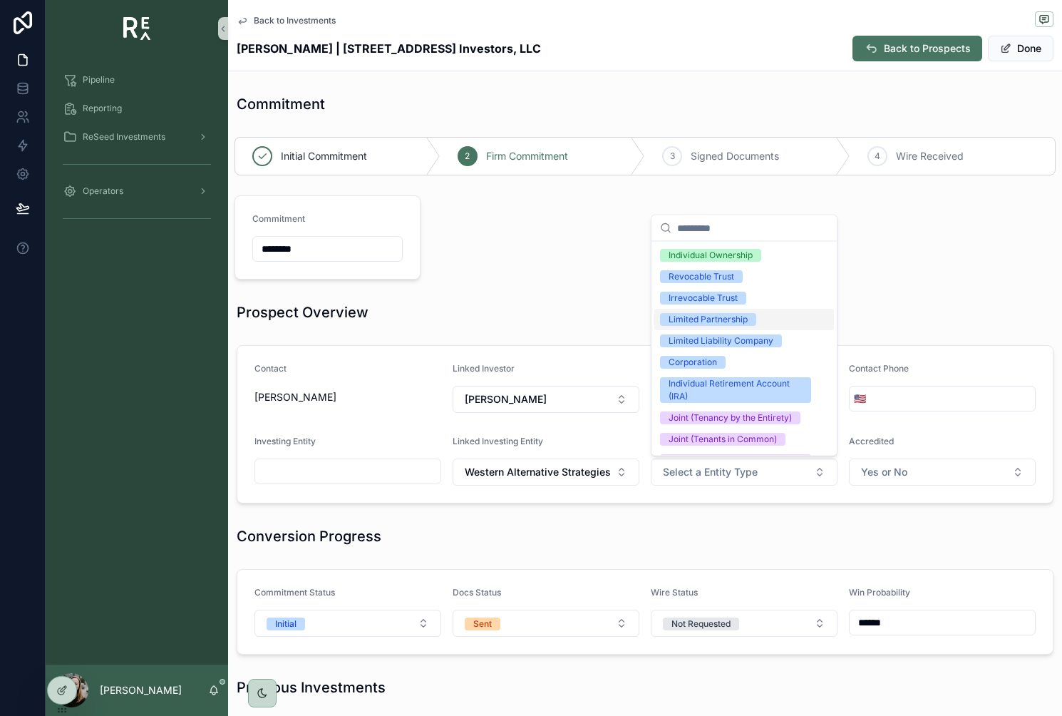
click at [739, 321] on div "Limited Partnership" at bounding box center [708, 319] width 79 height 13
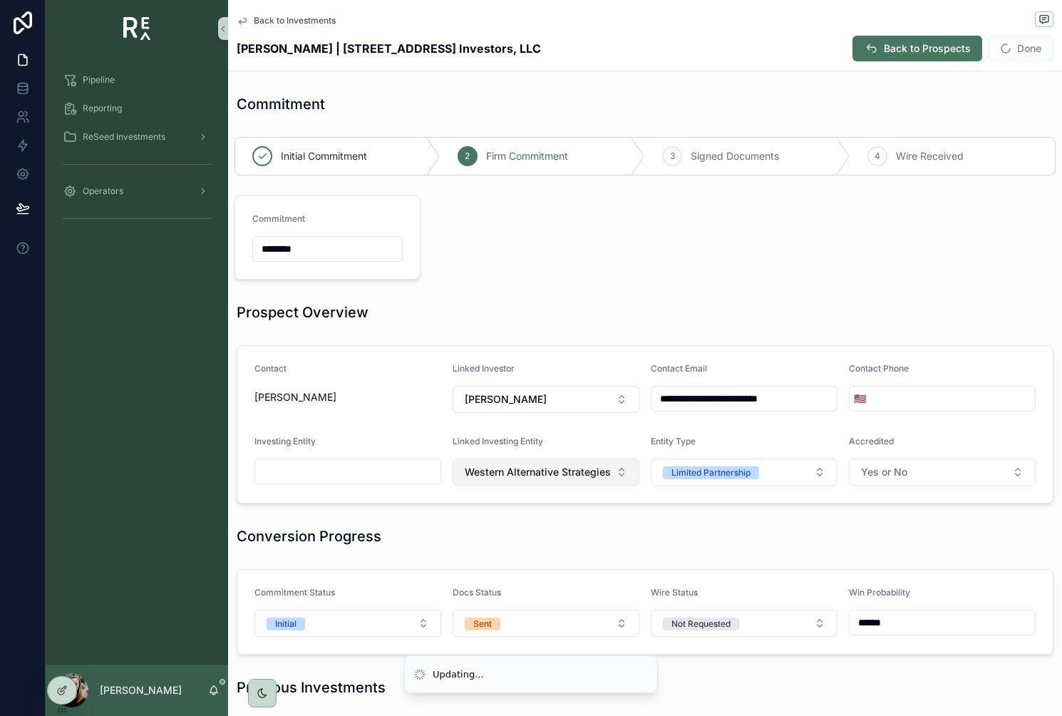
click at [622, 463] on button "Western Alternative Strategies, L.P. – Co-GP Series" at bounding box center [546, 471] width 187 height 27
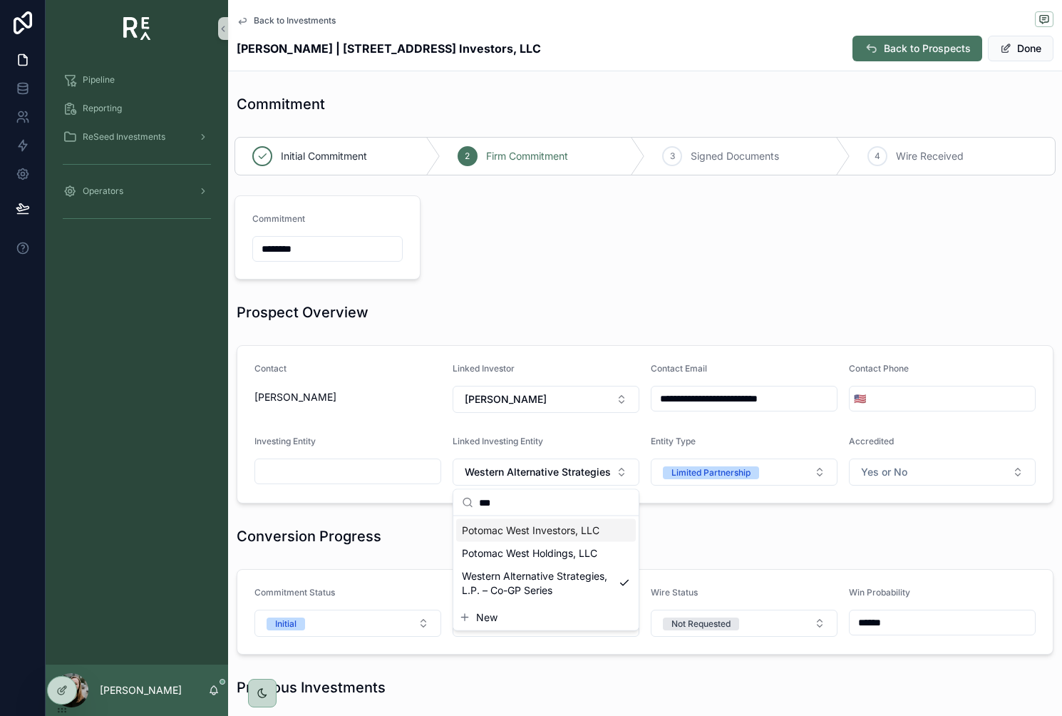
type input "***"
click at [628, 341] on div "**********" at bounding box center [645, 424] width 834 height 170
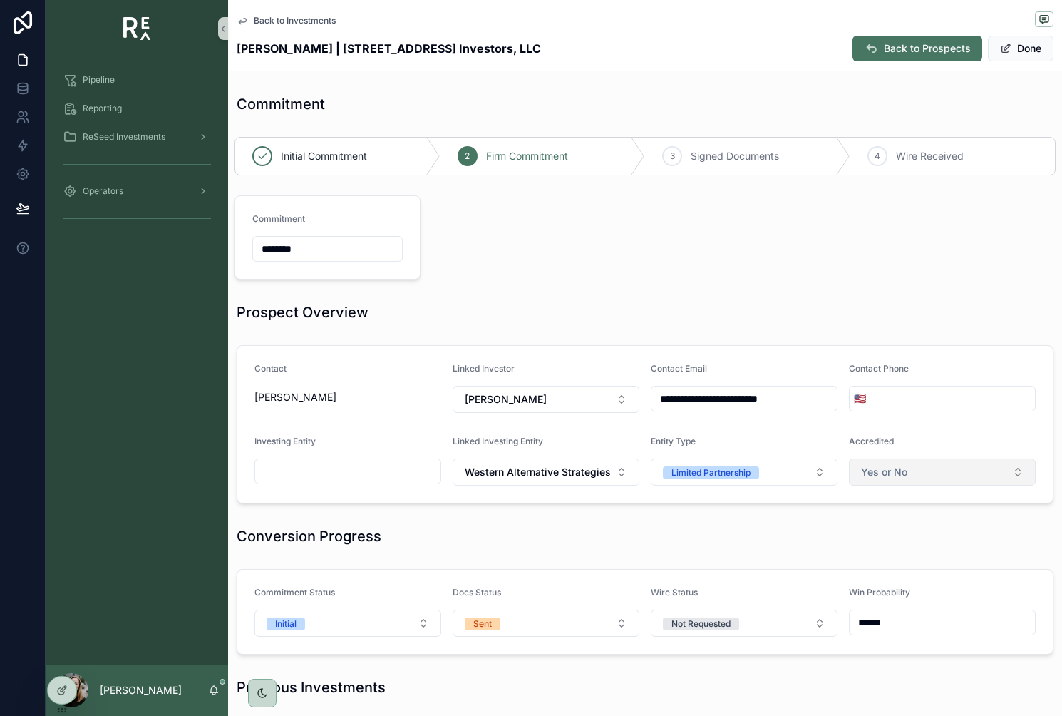
click at [889, 464] on button "Yes or No" at bounding box center [942, 471] width 187 height 27
click at [890, 533] on div "Yes" at bounding box center [943, 529] width 180 height 21
click at [464, 481] on button "Western Alternative Strategies, L.P. – Co-GP Series" at bounding box center [546, 471] width 187 height 27
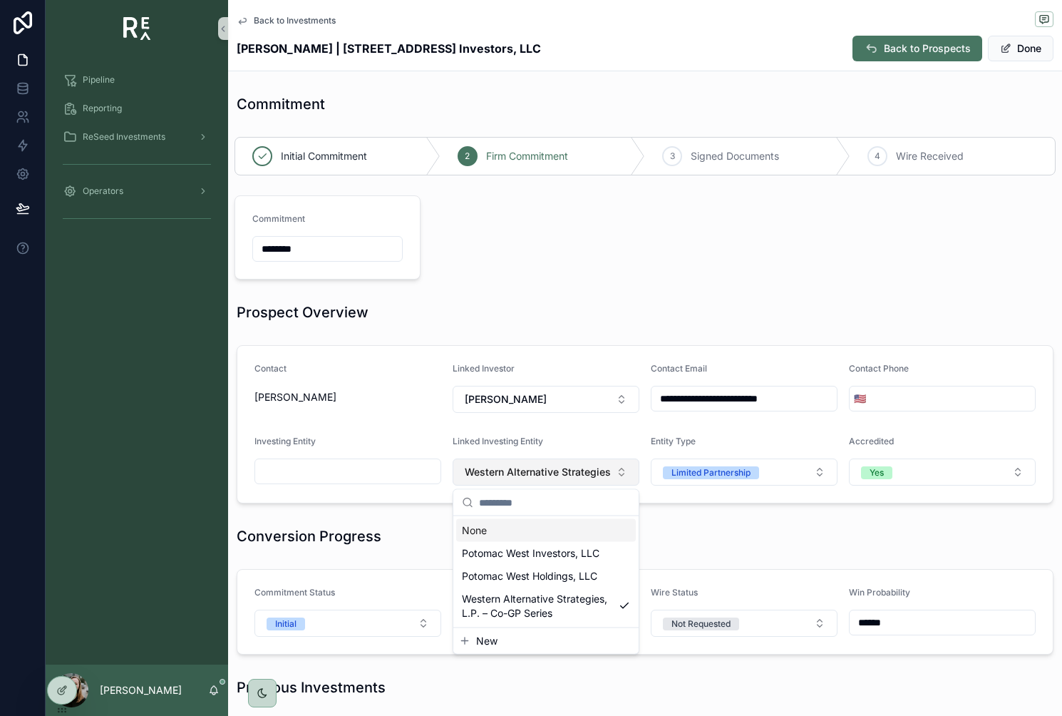
click at [464, 481] on button "Western Alternative Strategies, L.P. – Co-GP Series" at bounding box center [546, 471] width 187 height 27
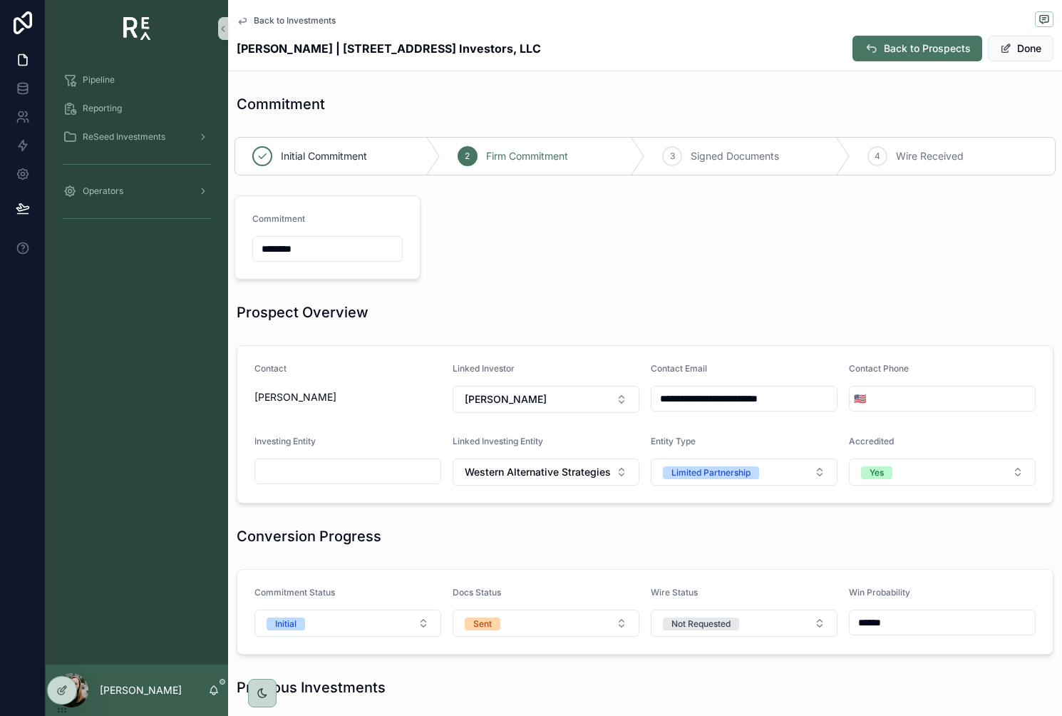
click at [399, 482] on div "scrollable content" at bounding box center [348, 471] width 187 height 26
click at [399, 476] on input "scrollable content" at bounding box center [347, 471] width 185 height 20
click at [504, 475] on span "Western Alternative Strategies, L.P. – Co-GP Series" at bounding box center [537, 472] width 145 height 14
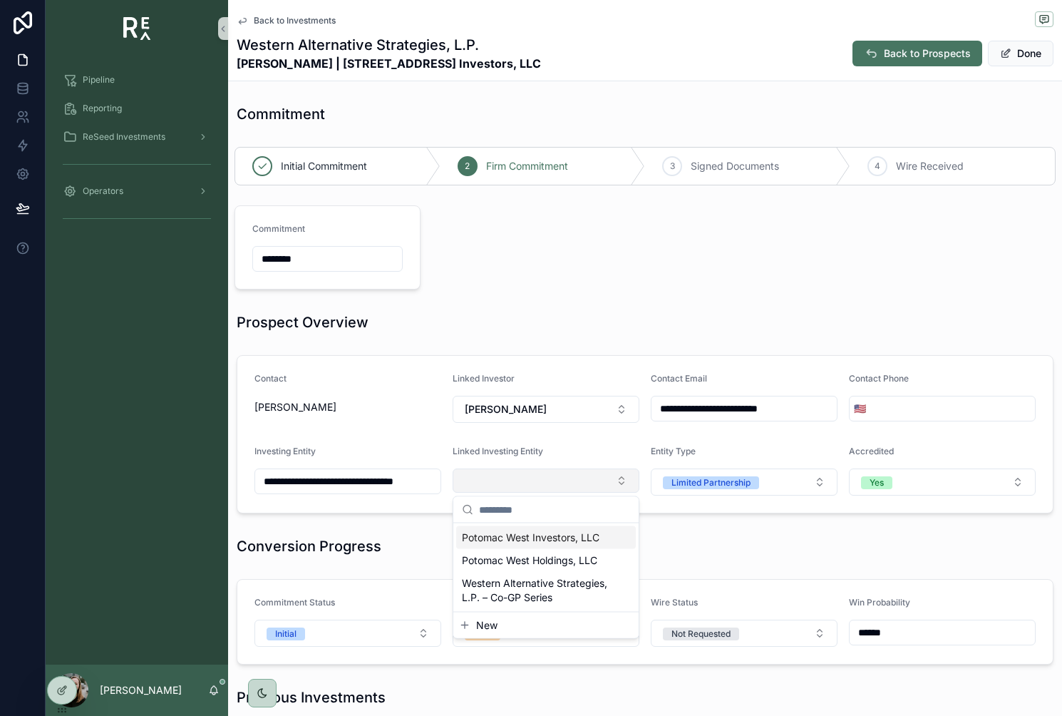
click at [392, 489] on input "**********" at bounding box center [347, 481] width 185 height 20
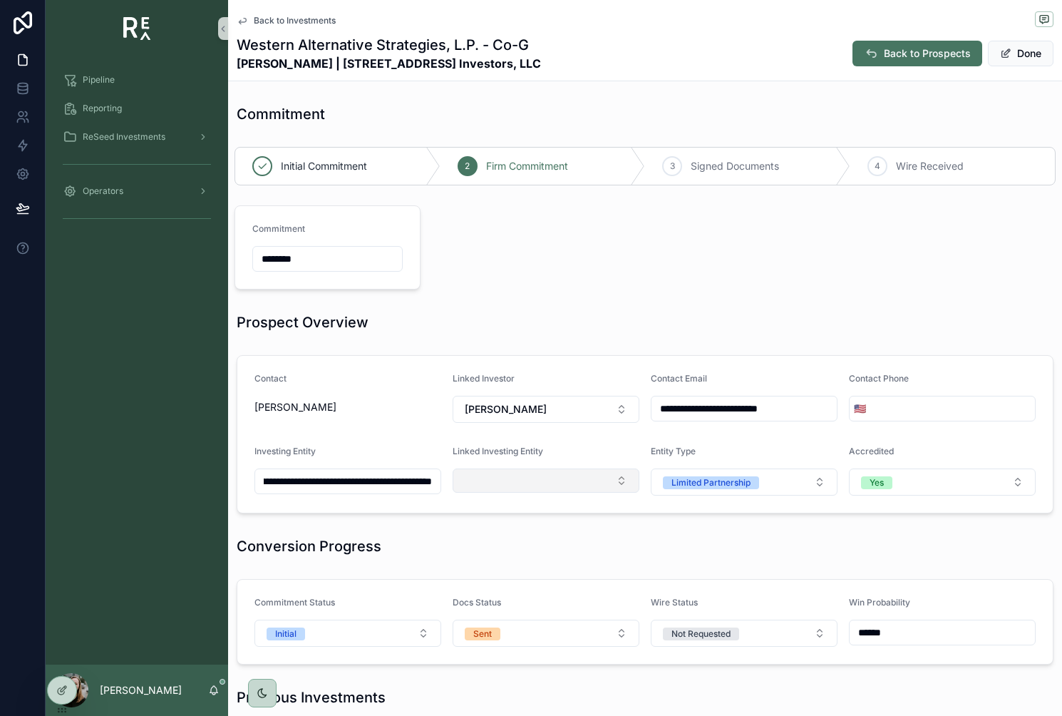
scroll to position [0, 78]
type input "**********"
click at [510, 490] on button "Select Button" at bounding box center [546, 480] width 187 height 24
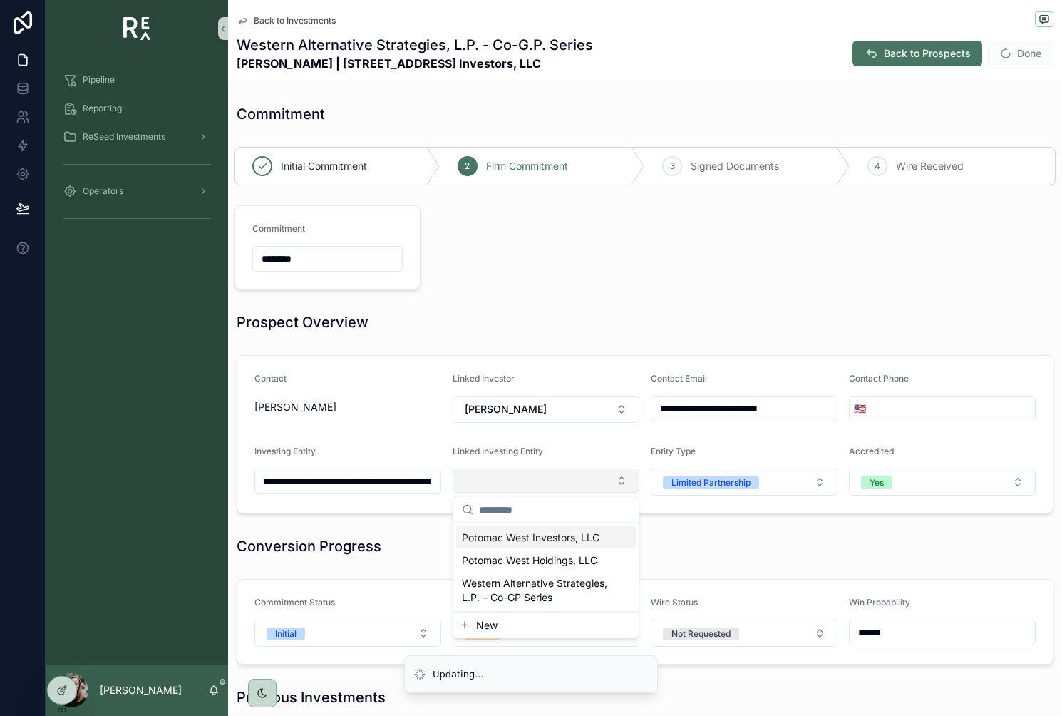
scroll to position [0, 0]
type input "****"
click at [588, 585] on span "Western Alternative Strategies, L.P. – Co-GP Series" at bounding box center [537, 590] width 151 height 29
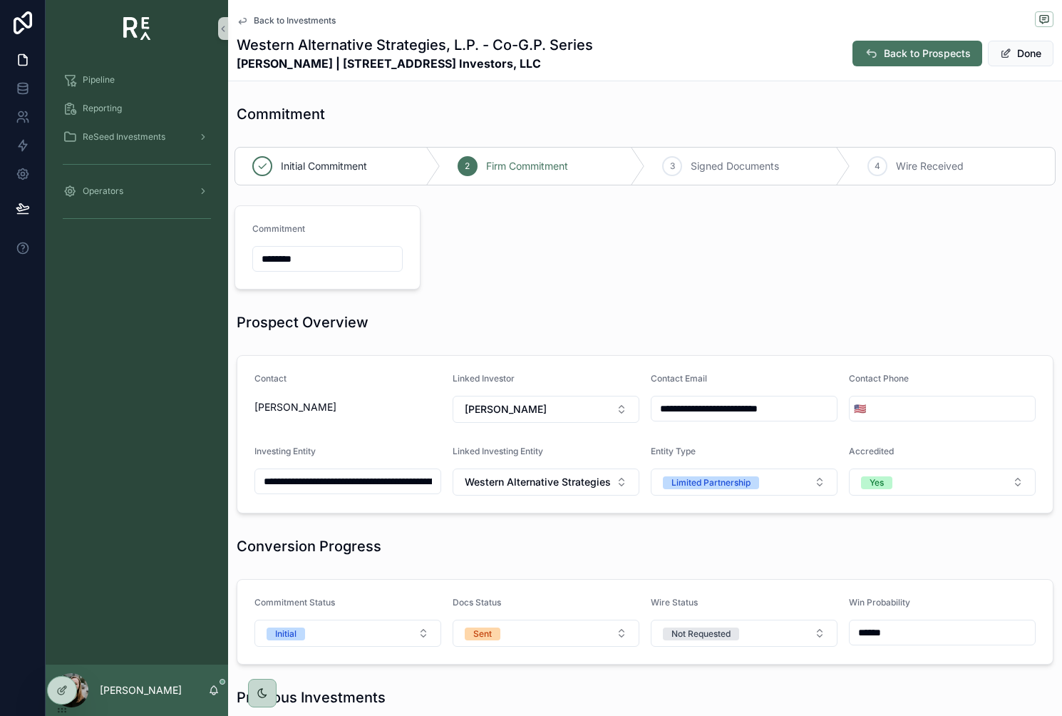
click at [543, 558] on div "Conversion Progress" at bounding box center [645, 545] width 834 height 31
click at [1017, 63] on button "Done" at bounding box center [1021, 54] width 66 height 26
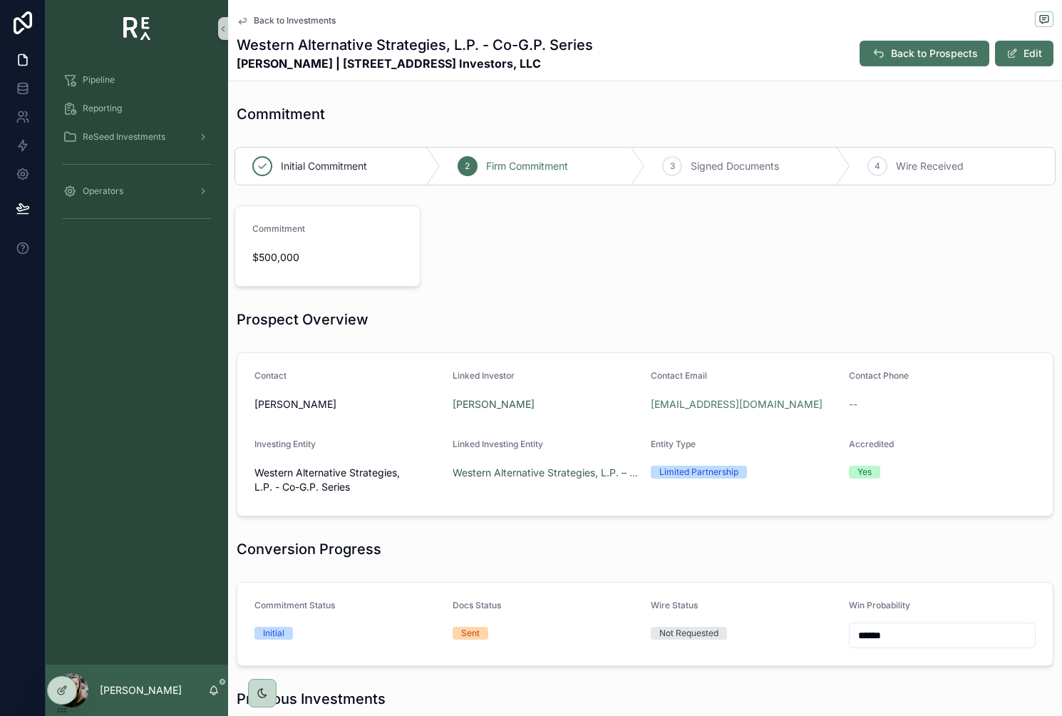
click at [298, 24] on span "Back to Investments" at bounding box center [295, 20] width 82 height 11
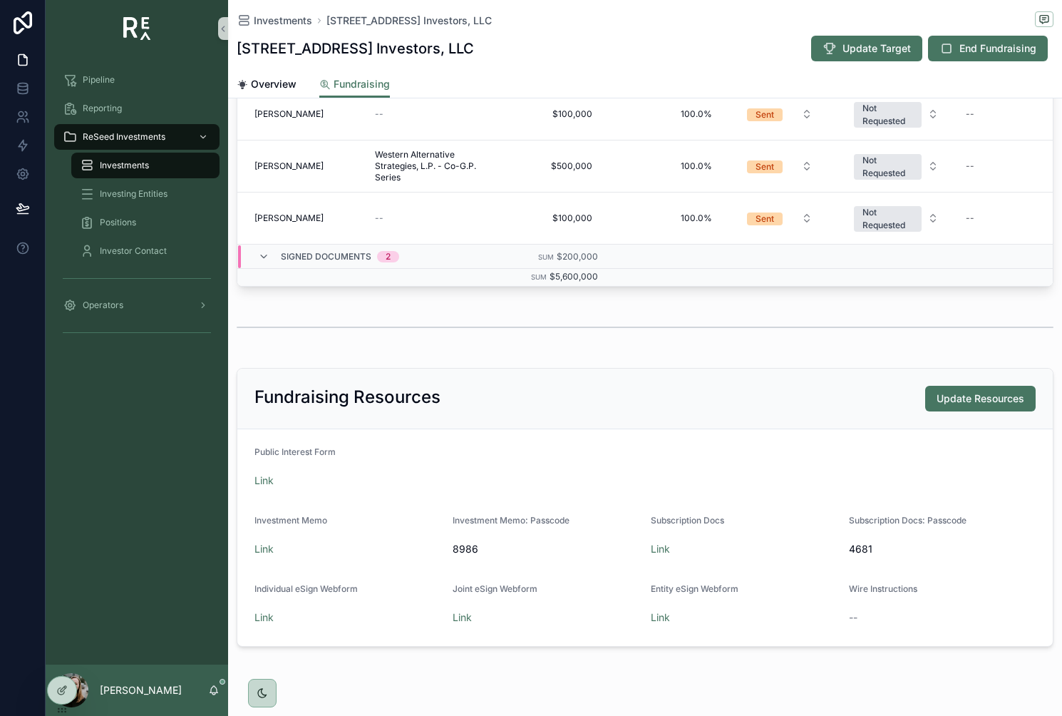
scroll to position [820, 0]
